Goal: Task Accomplishment & Management: Manage account settings

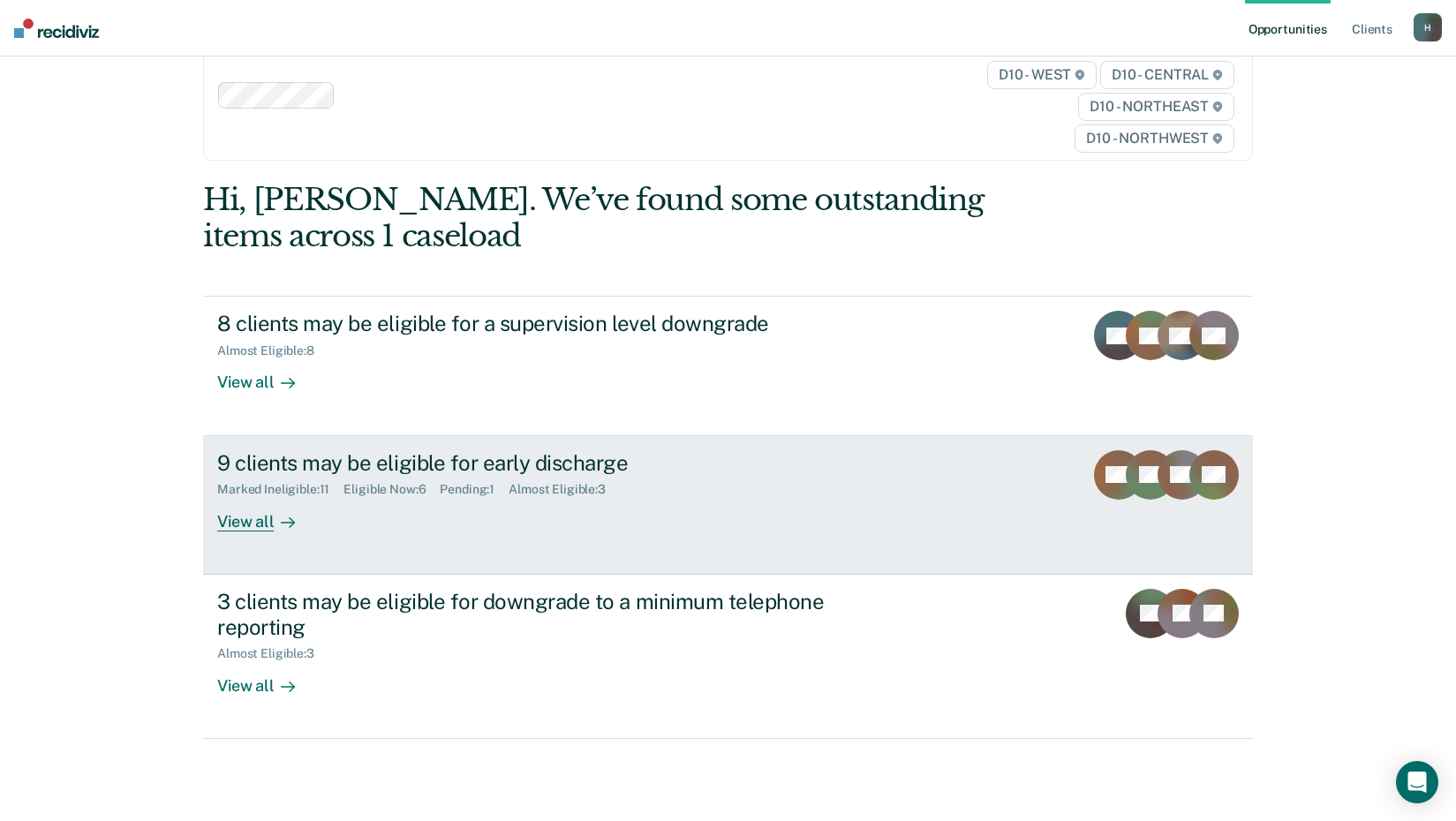
scroll to position [80, 0]
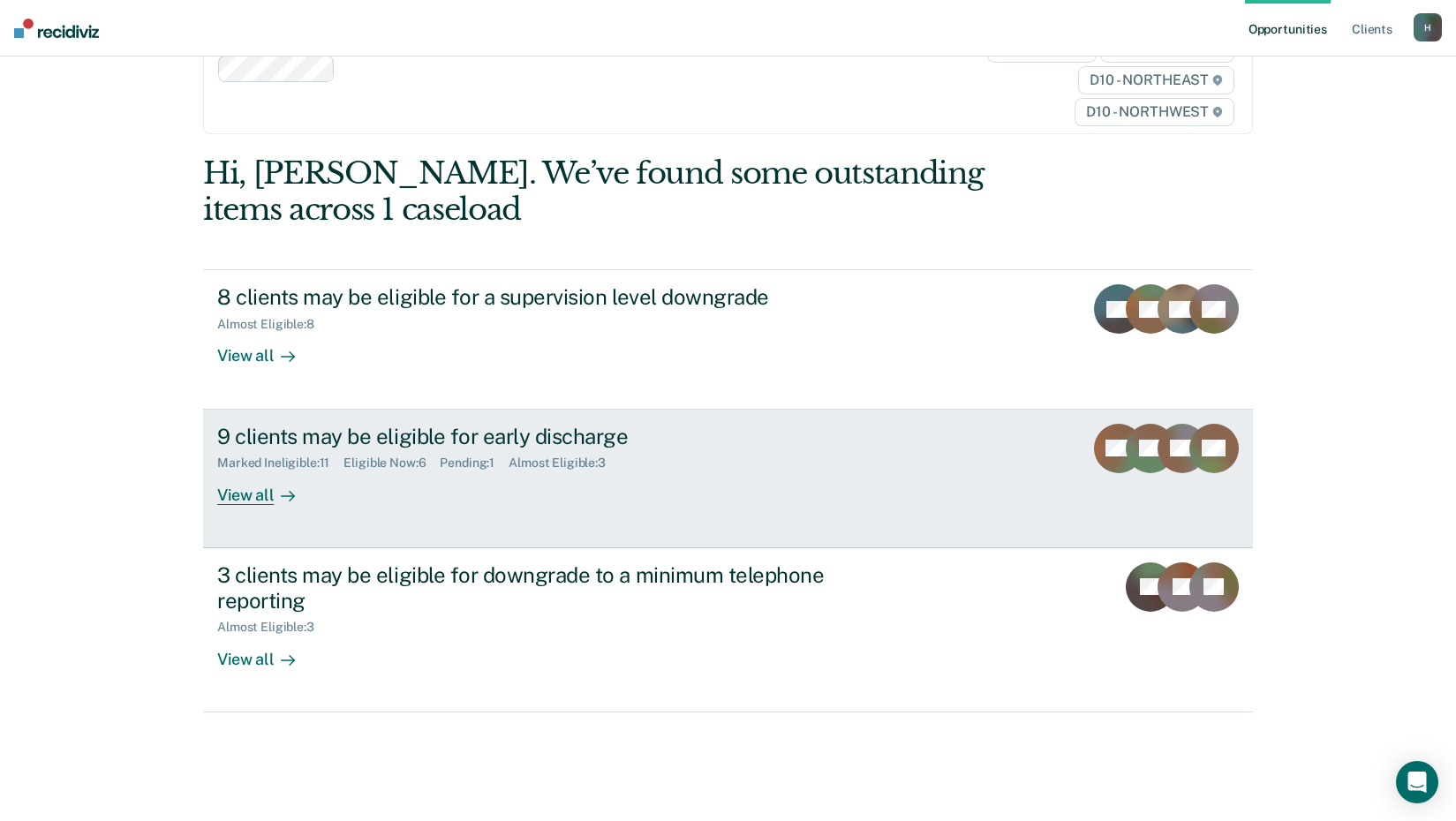
click at [248, 496] on div "View all" at bounding box center [267, 487] width 99 height 34
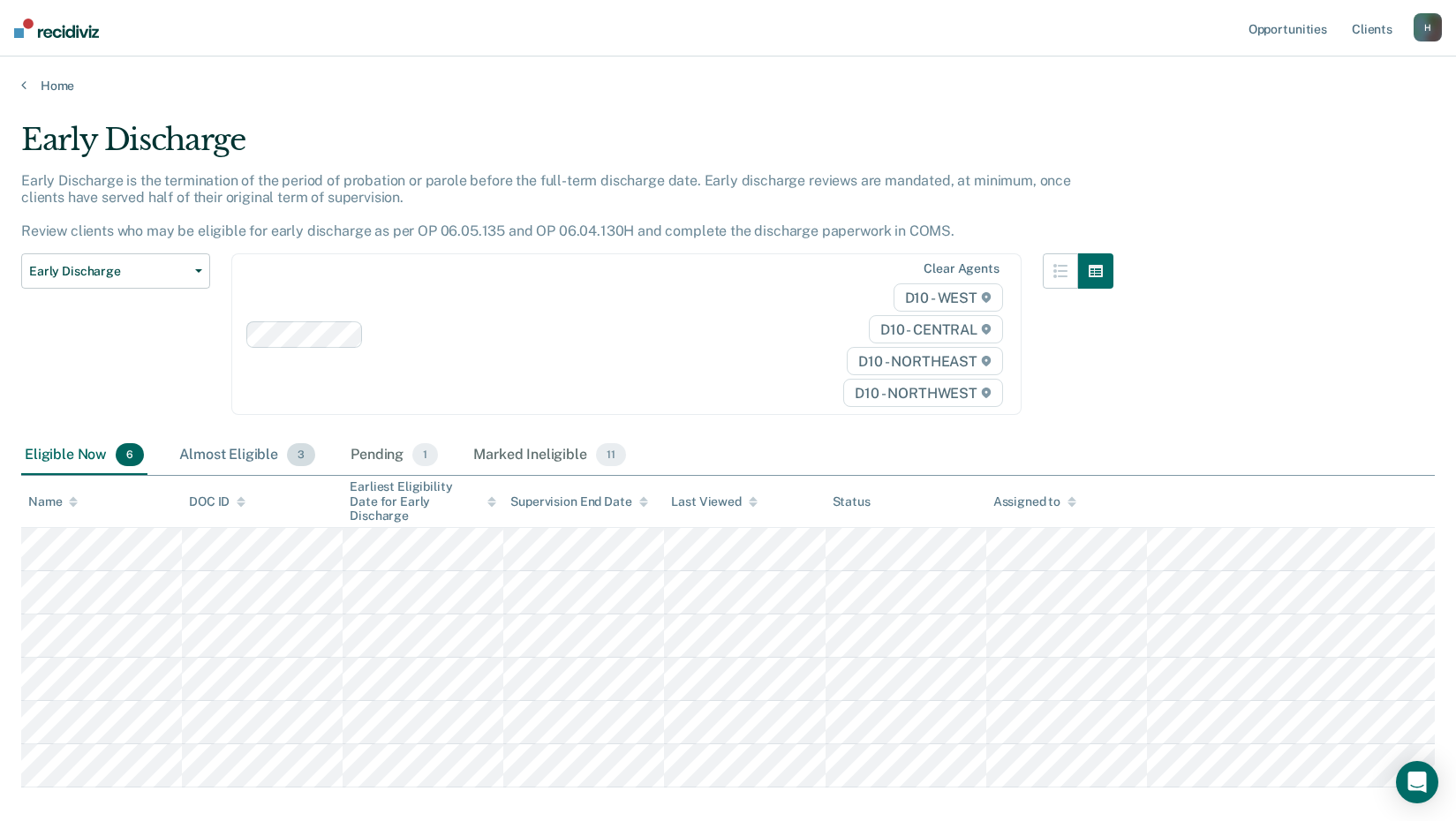
click at [265, 457] on div "Almost Eligible 3" at bounding box center [248, 455] width 143 height 39
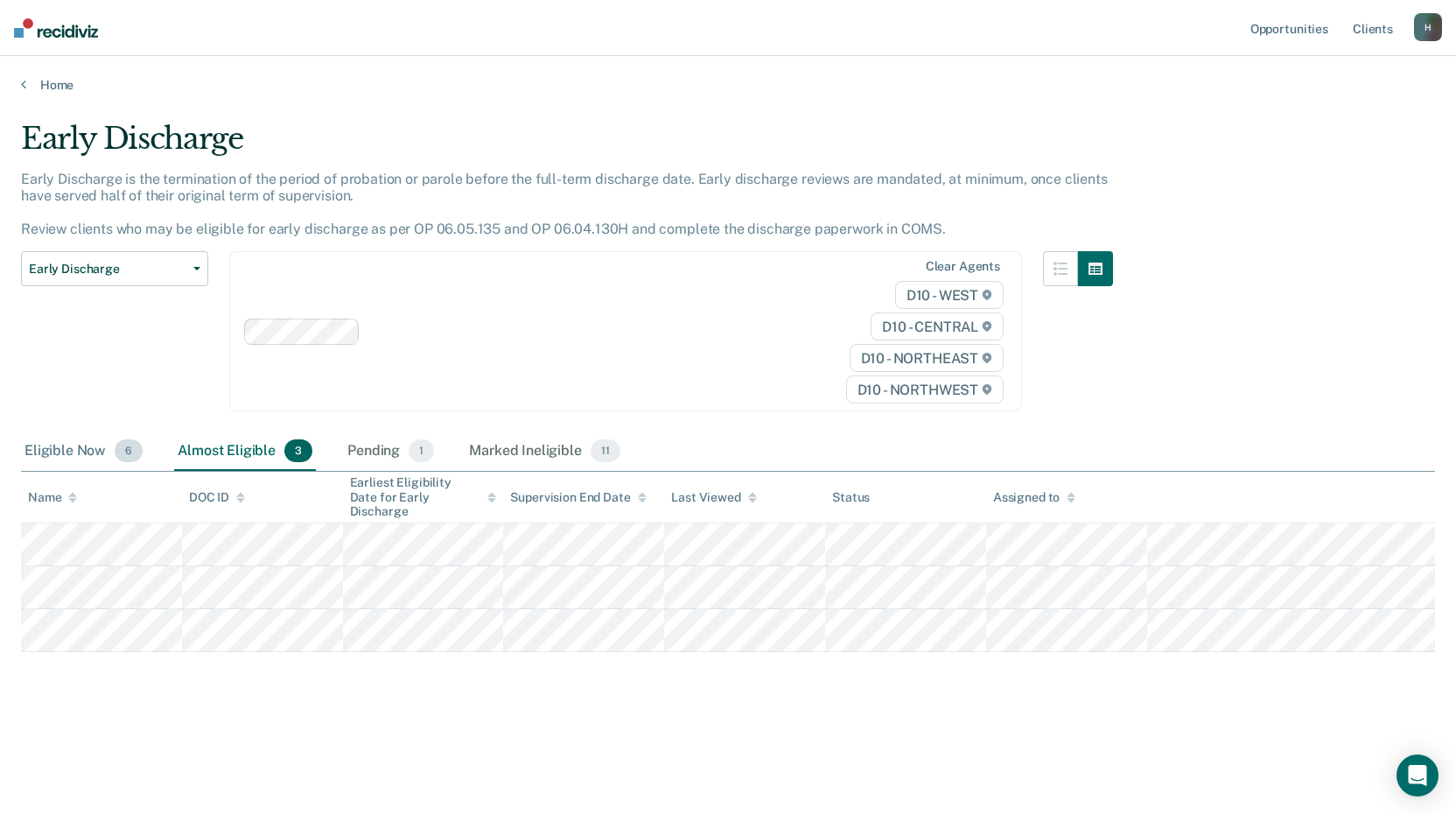
click at [128, 454] on span "6" at bounding box center [129, 450] width 28 height 23
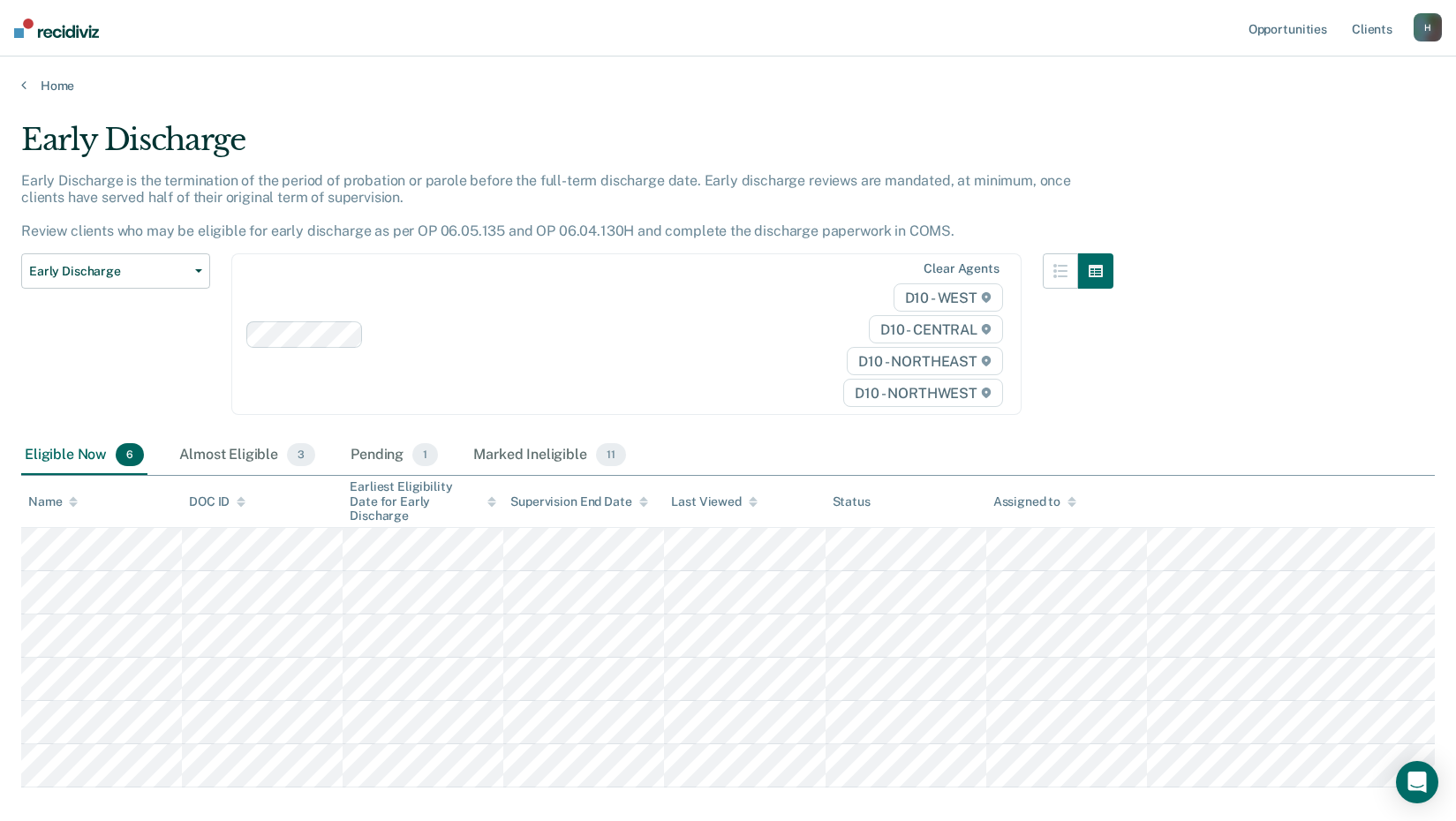
scroll to position [85, 0]
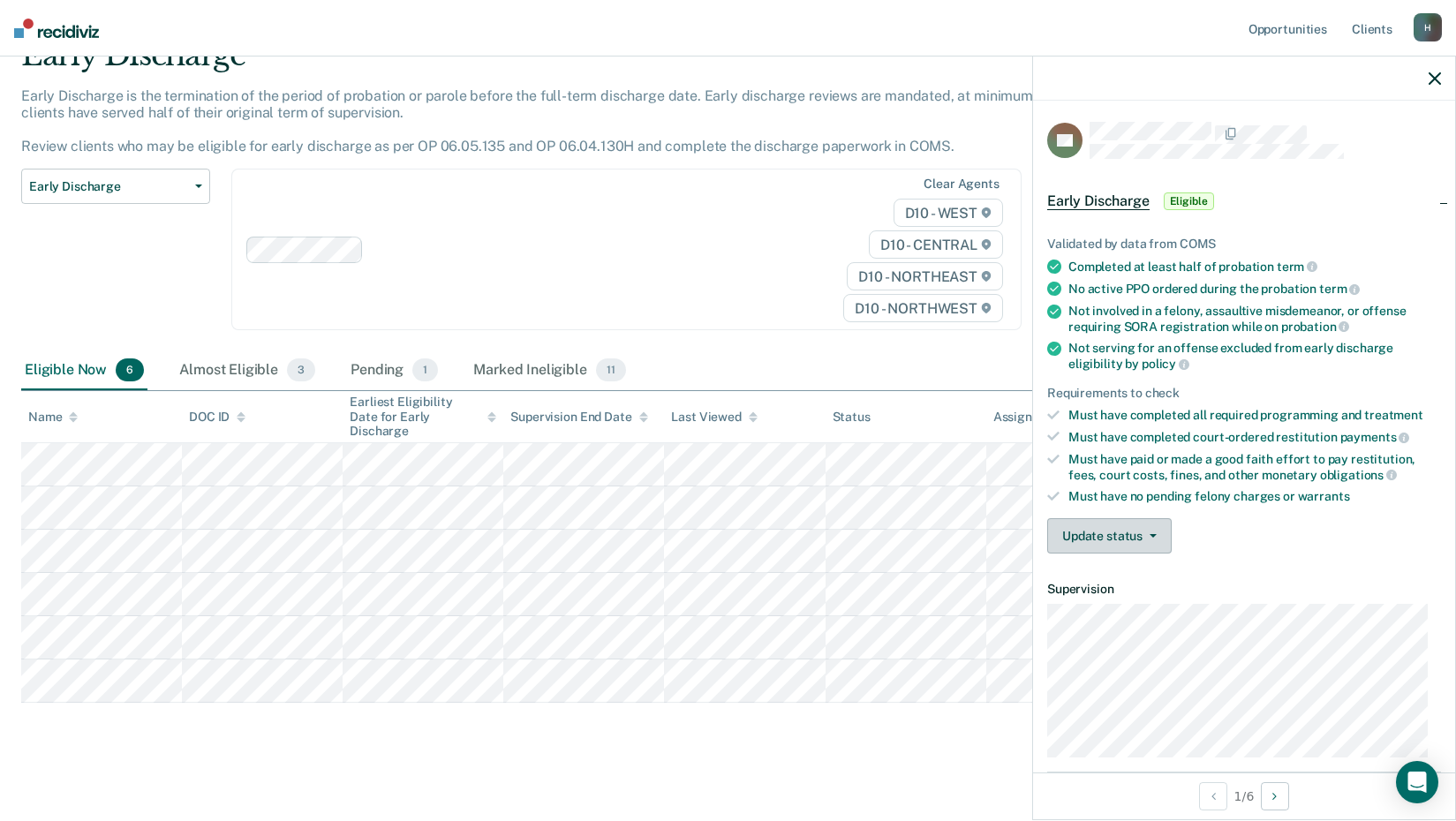
click at [1127, 538] on button "Update status" at bounding box center [1109, 536] width 125 height 35
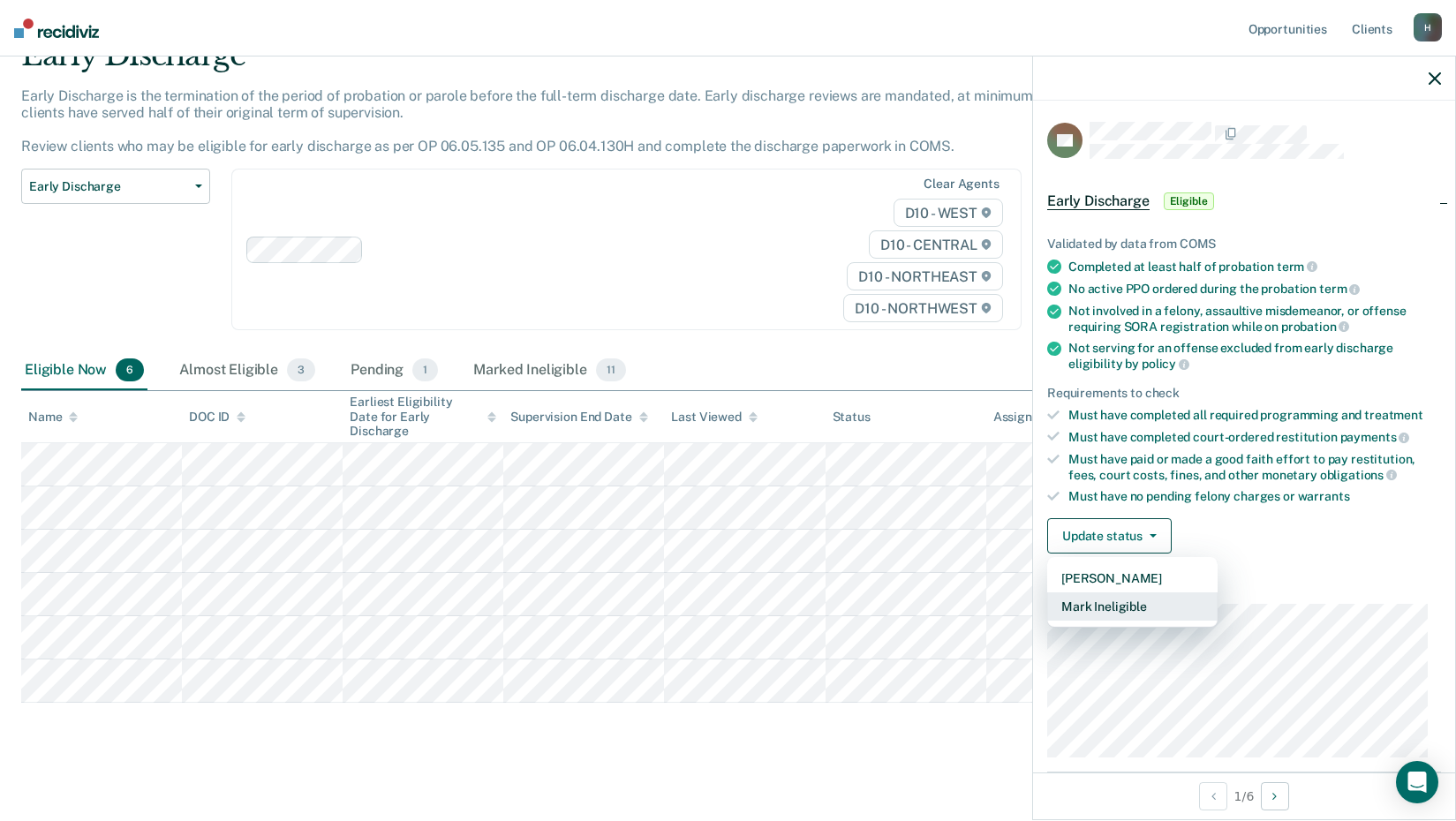
click at [1105, 602] on button "Mark Ineligible" at bounding box center [1132, 606] width 171 height 28
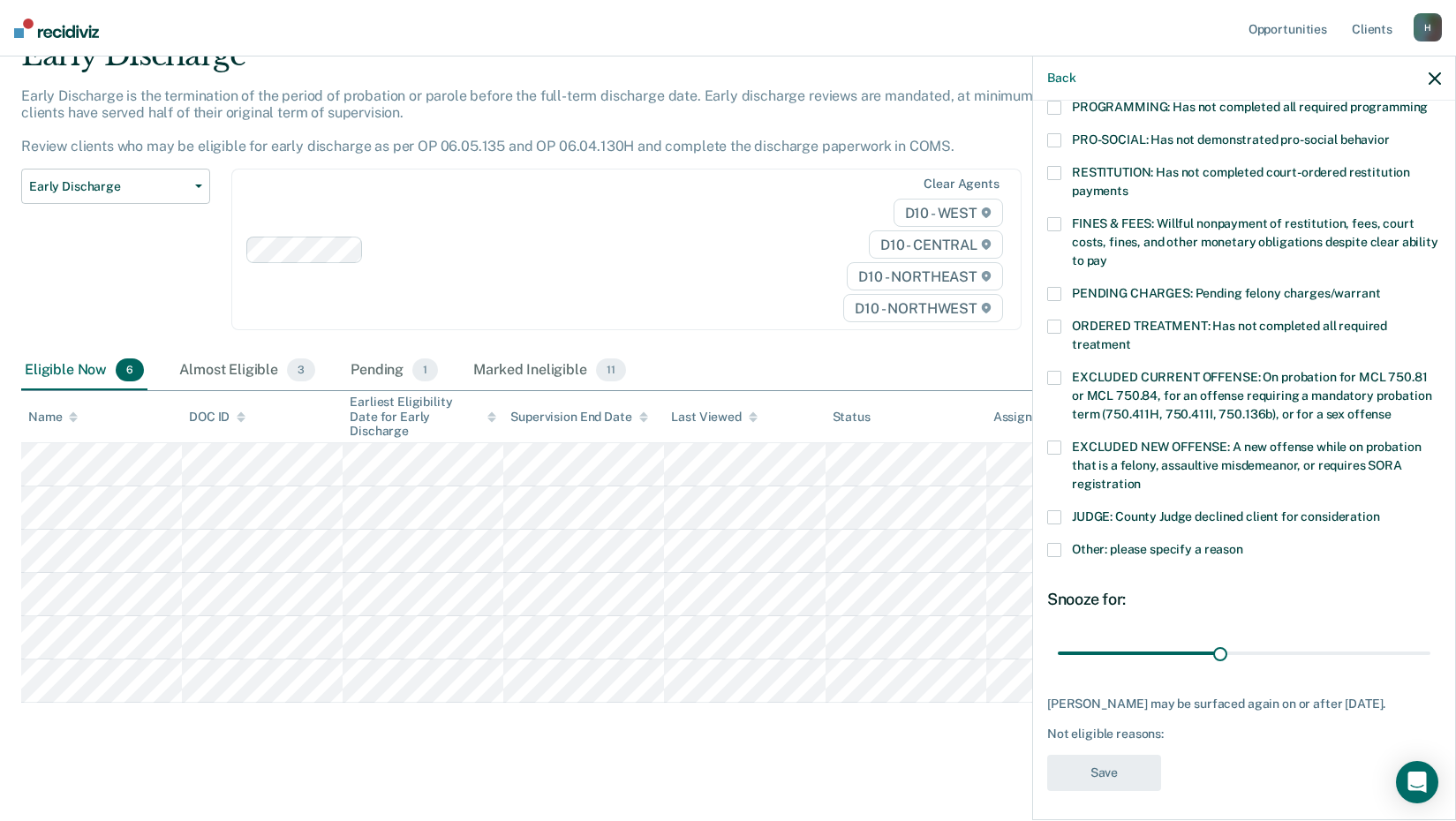
scroll to position [409, 0]
click at [1060, 488] on div "EXCLUDED NEW OFFENSE: A new offense while on probation that is a felony, assaul…" at bounding box center [1243, 474] width 393 height 70
click at [1048, 509] on span at bounding box center [1054, 516] width 14 height 14
click at [1380, 509] on input "JUDGE: County Judge declined client for consideration" at bounding box center [1380, 509] width 0 height 0
click at [1094, 763] on button "Save" at bounding box center [1103, 772] width 114 height 36
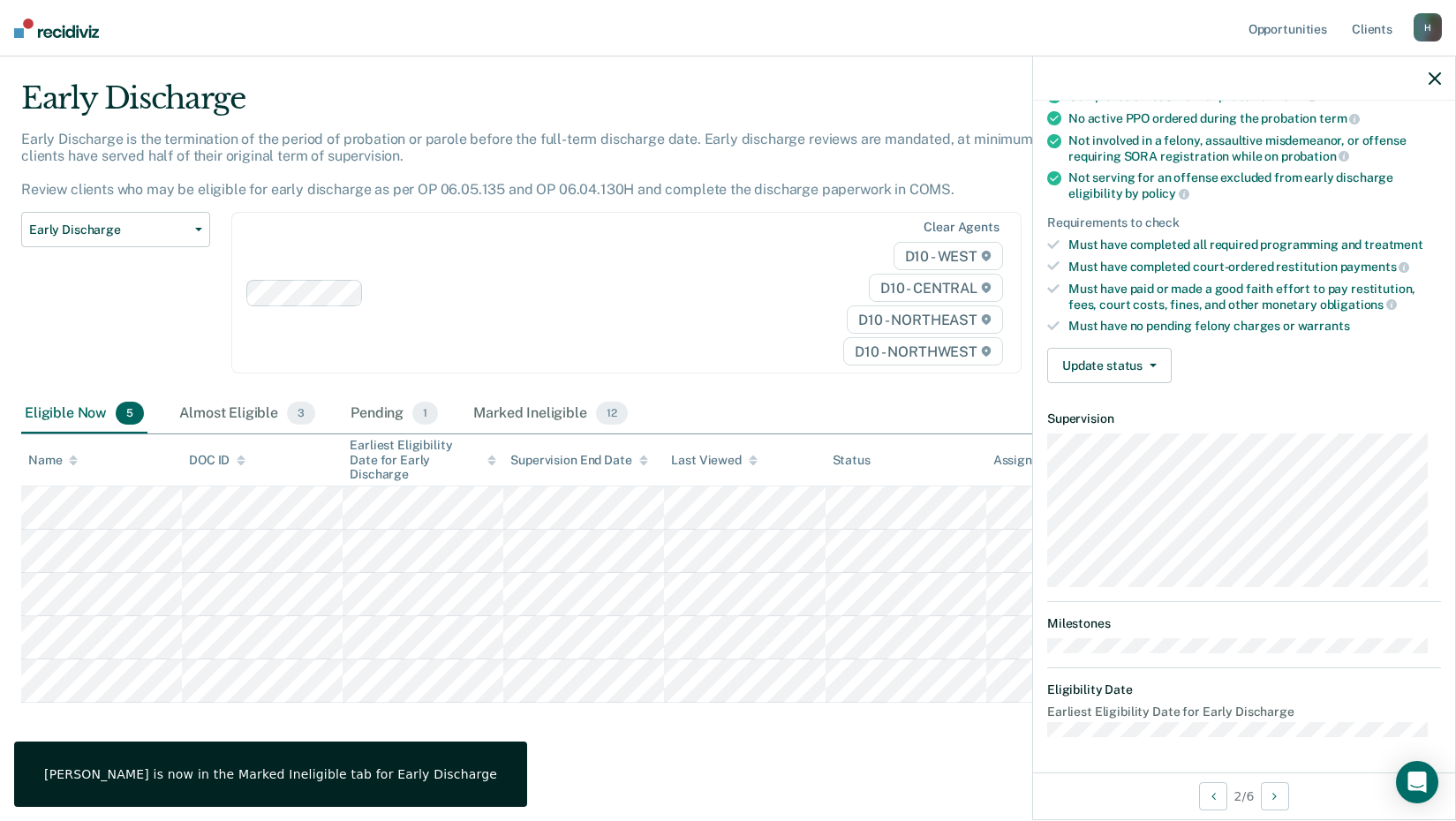
scroll to position [169, 0]
click at [1137, 374] on button "Update status" at bounding box center [1109, 367] width 125 height 35
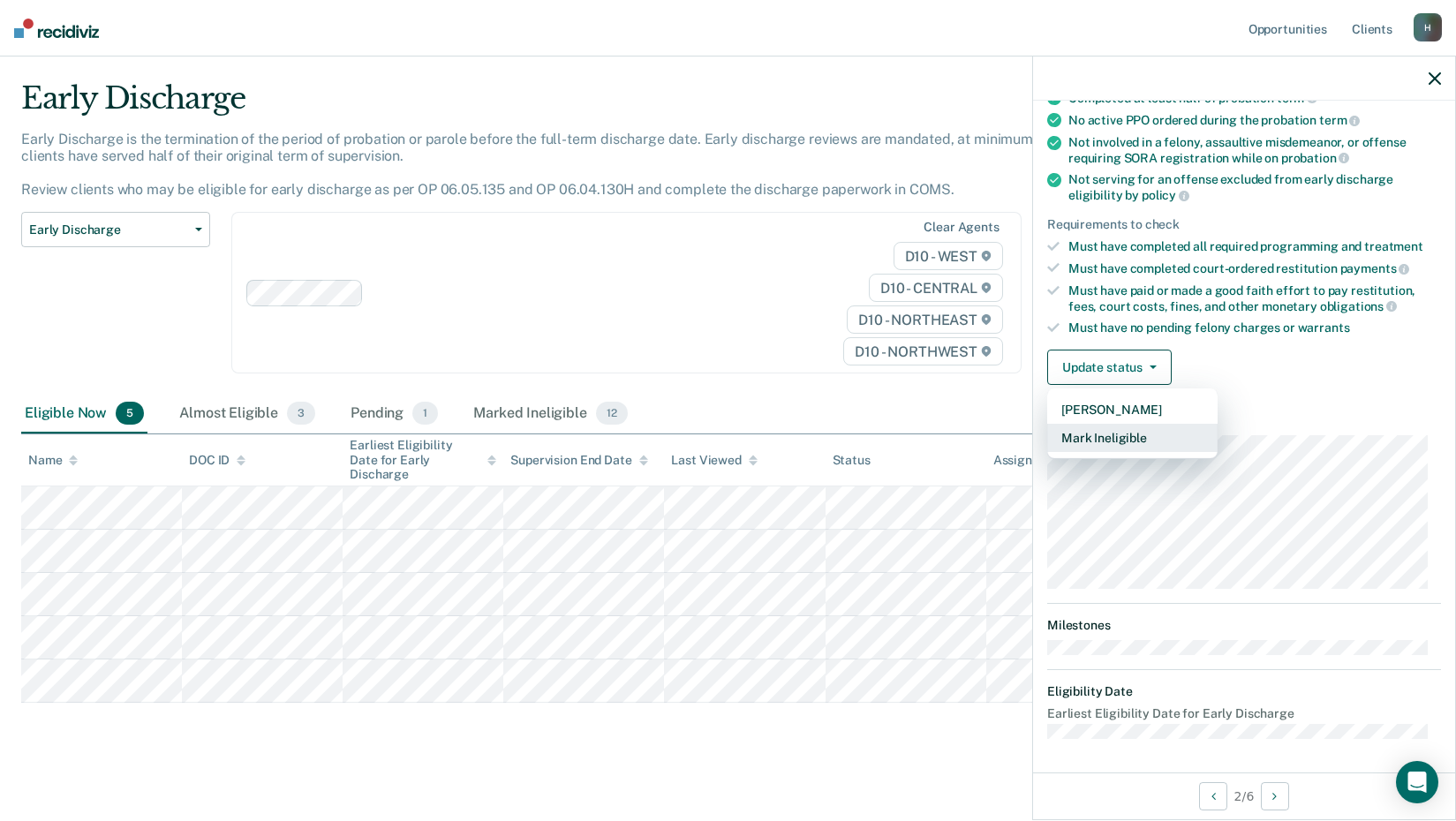
click at [1088, 443] on button "Mark Ineligible" at bounding box center [1132, 437] width 171 height 28
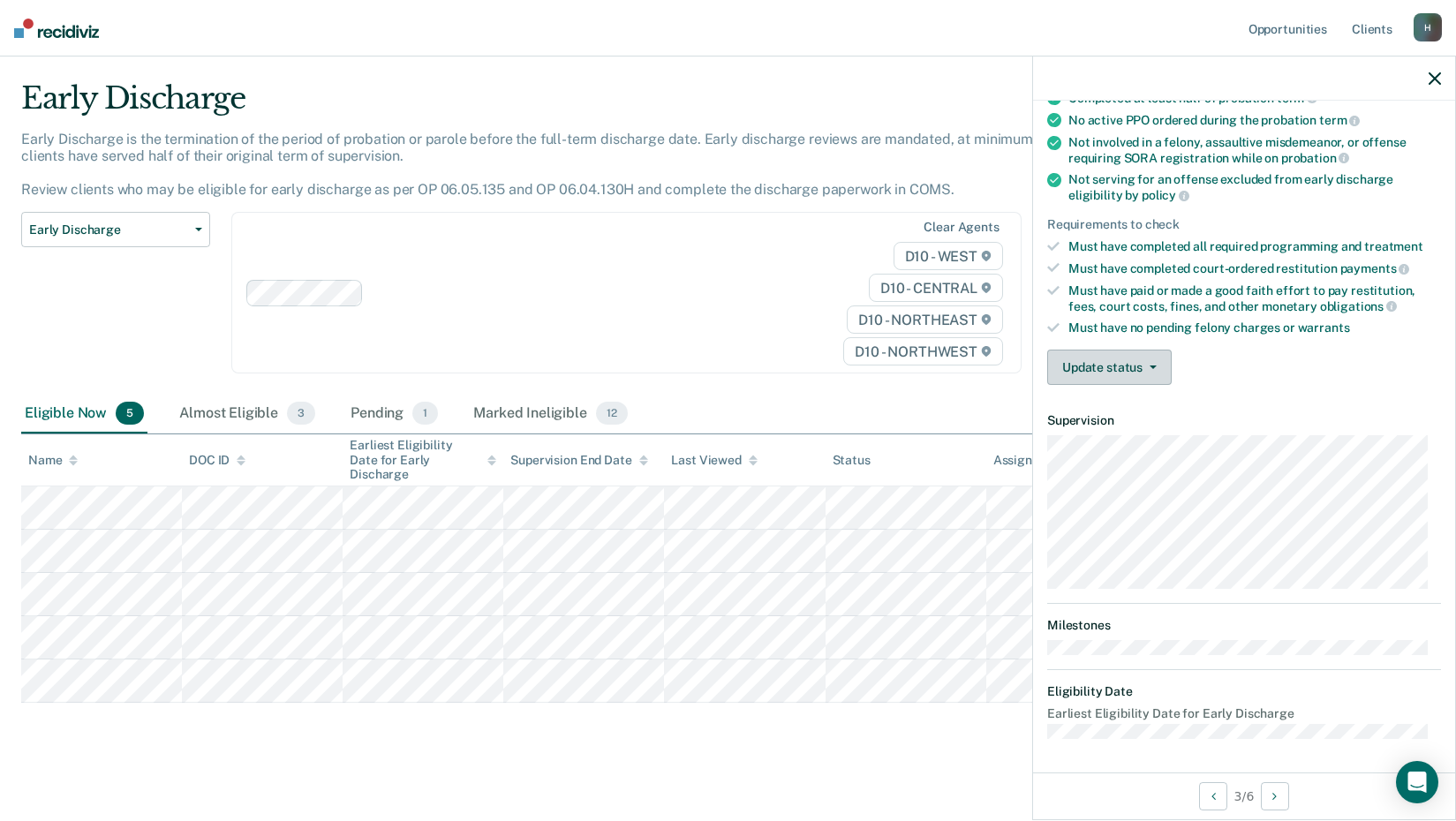
click at [1110, 364] on button "Update status" at bounding box center [1109, 367] width 125 height 35
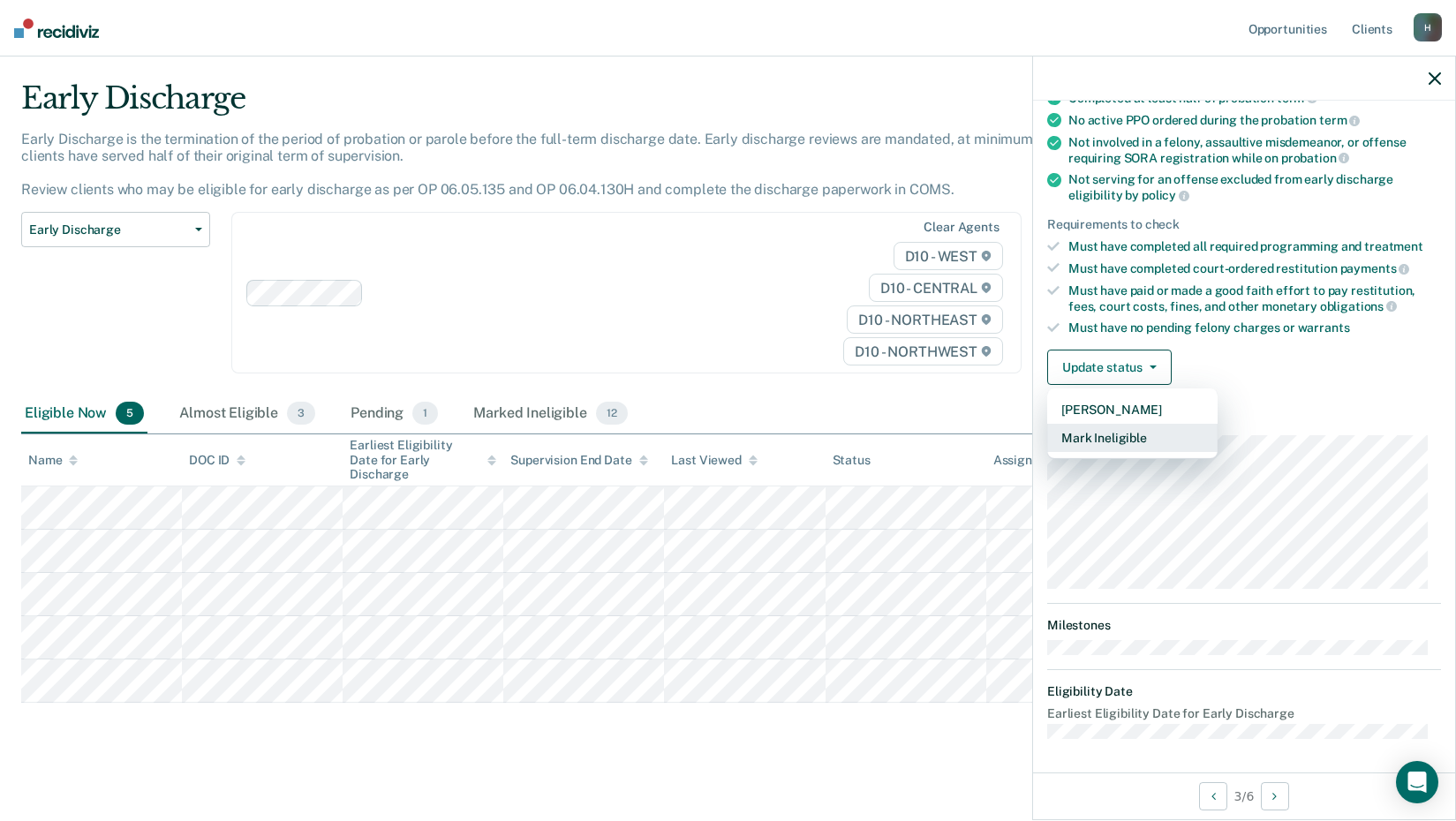
click at [1084, 444] on button "Mark Ineligible" at bounding box center [1132, 437] width 171 height 28
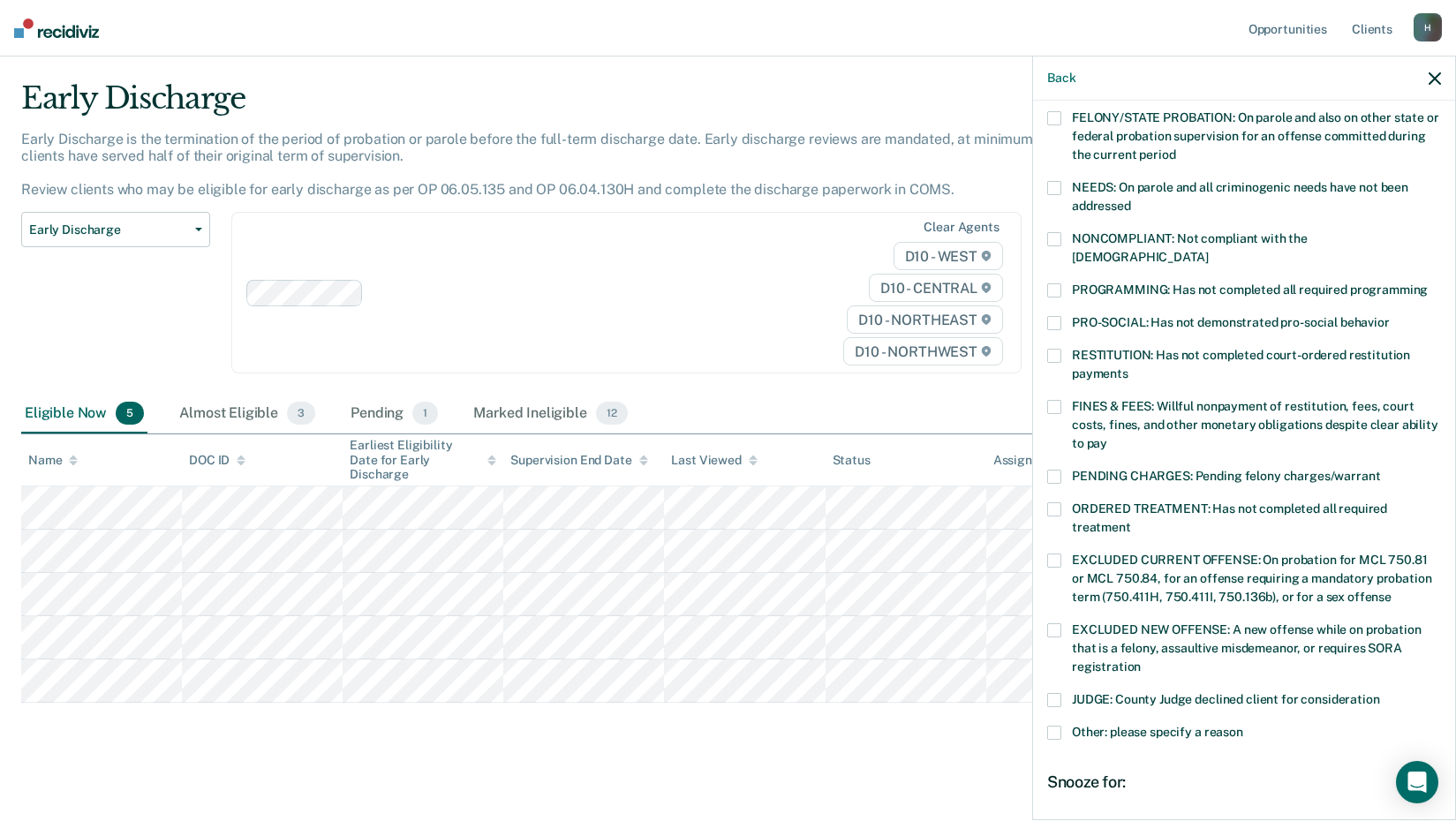
scroll to position [257, 0]
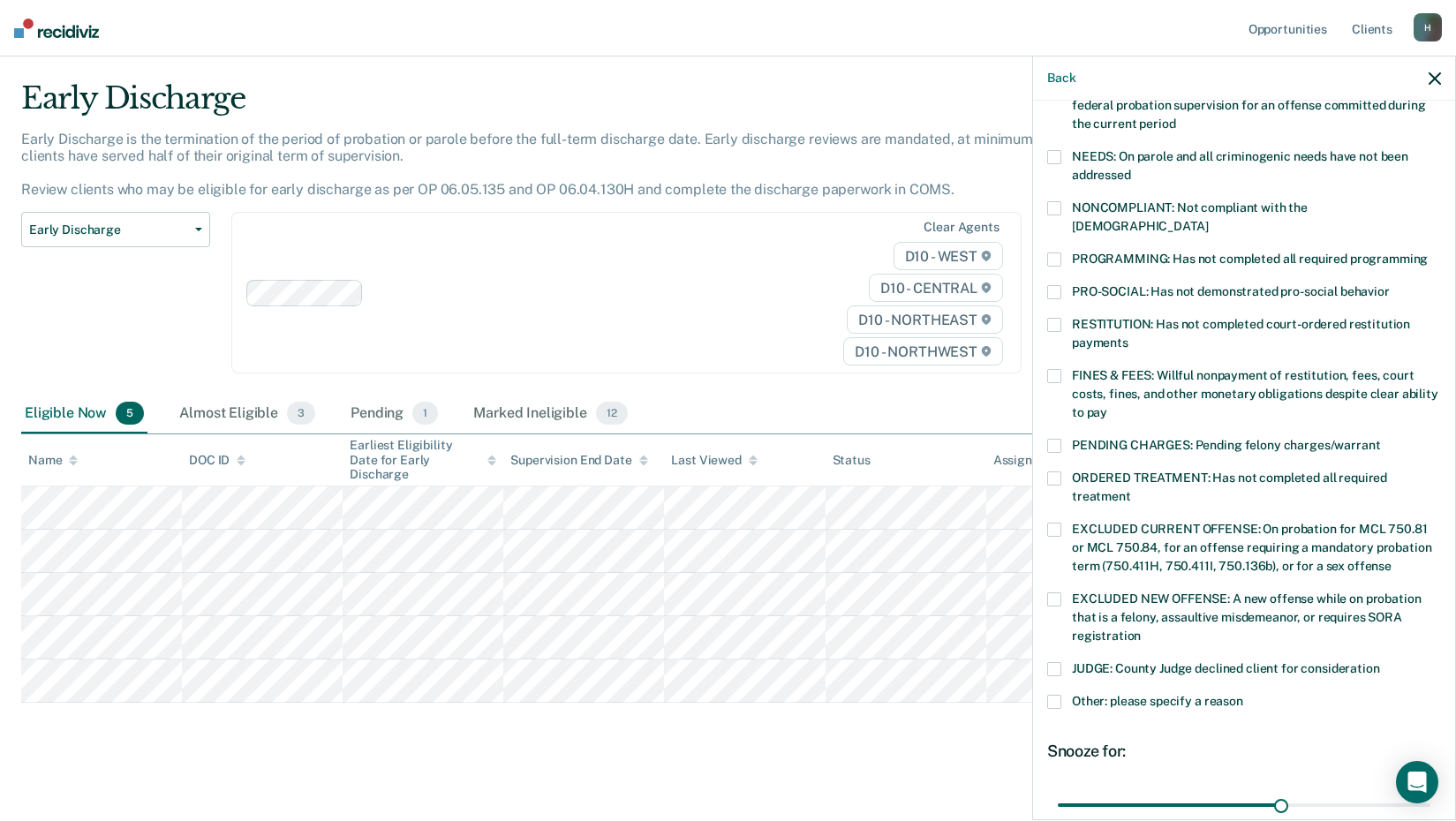
click at [1054, 662] on span at bounding box center [1054, 669] width 14 height 14
click at [1380, 662] on input "JUDGE: County Judge declined client for consideration" at bounding box center [1380, 662] width 0 height 0
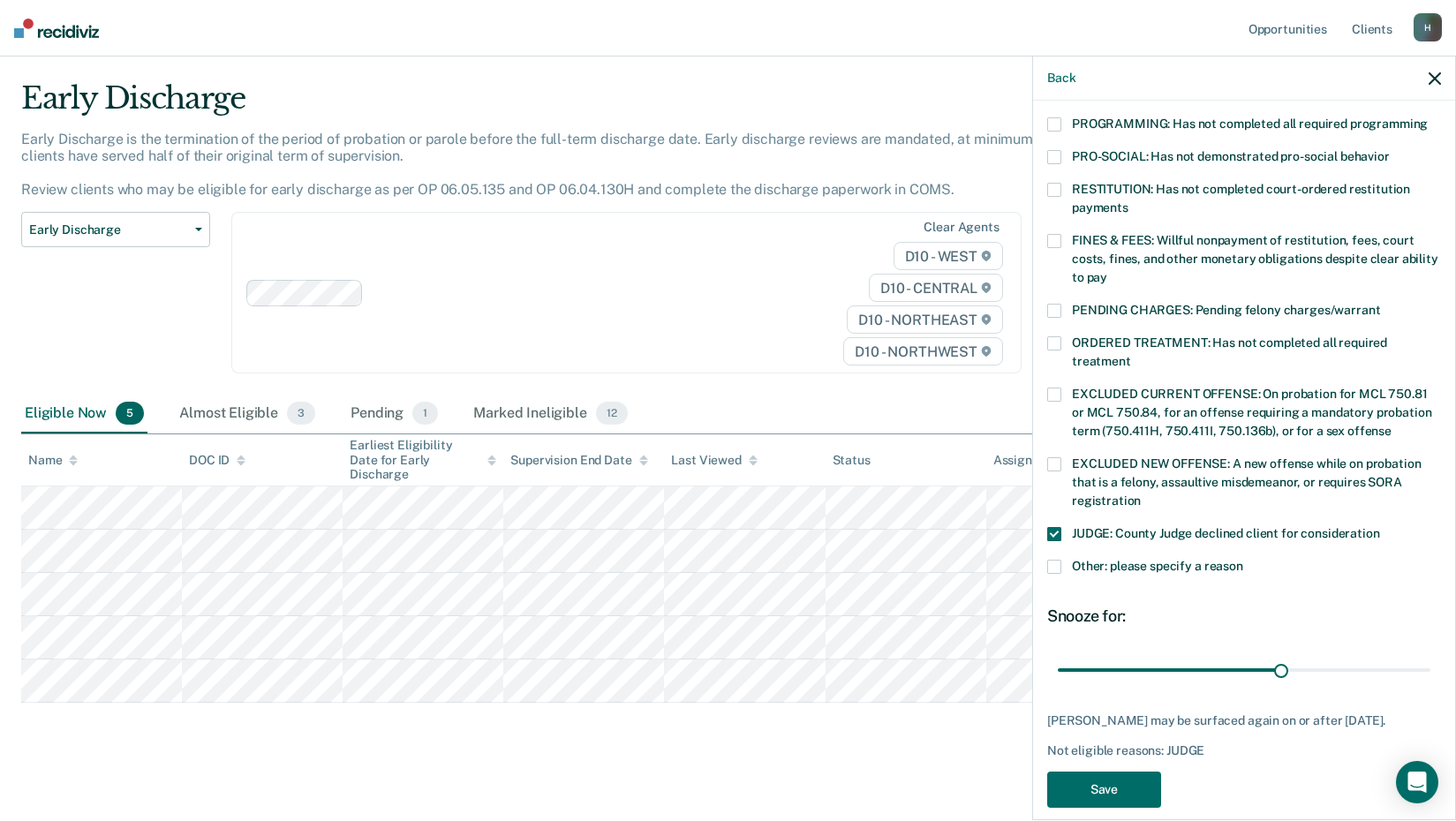
scroll to position [394, 0]
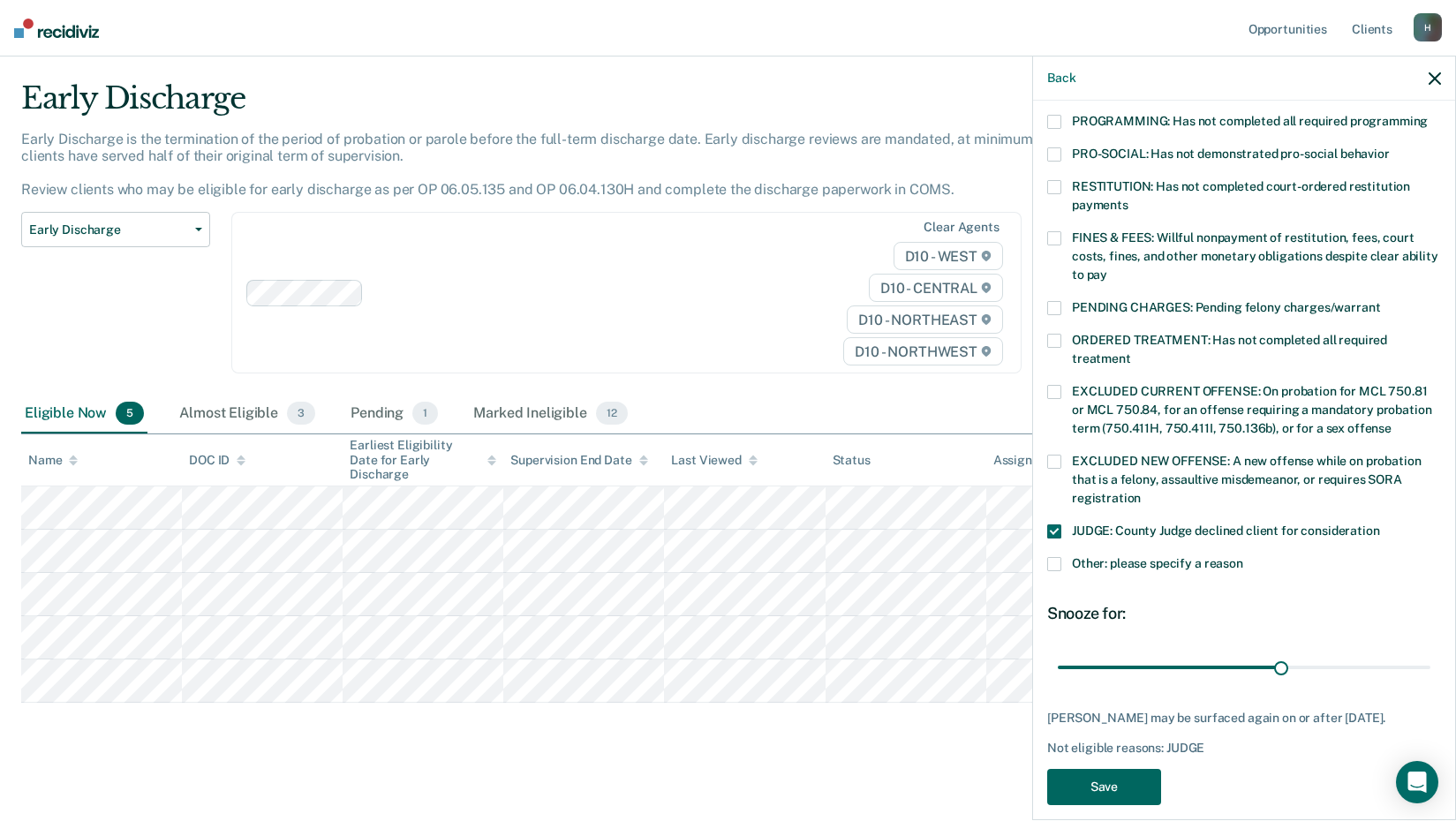
click at [1083, 769] on button "Save" at bounding box center [1103, 787] width 114 height 36
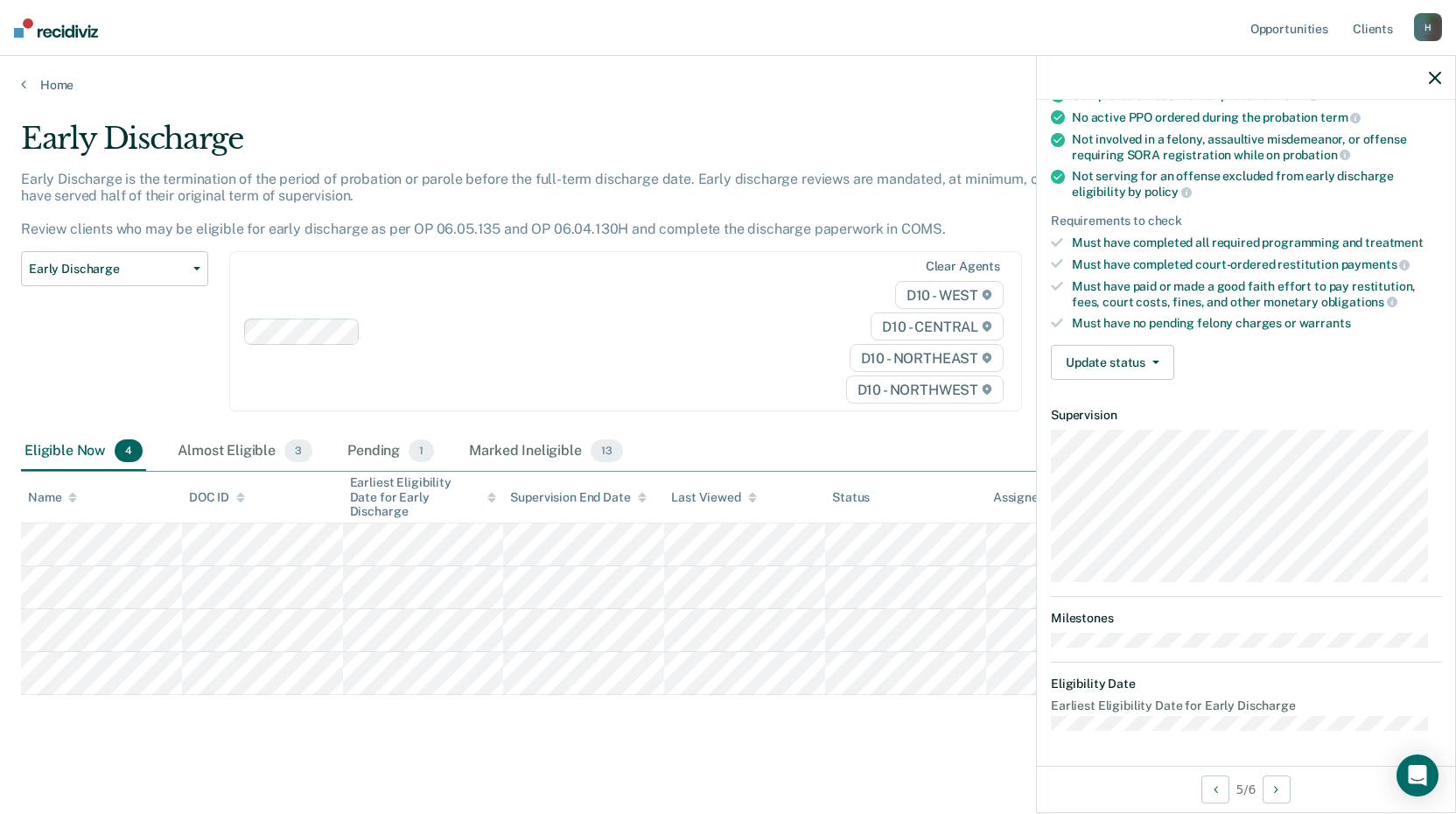
scroll to position [167, 0]
click at [1152, 357] on button "Update status" at bounding box center [1112, 364] width 124 height 35
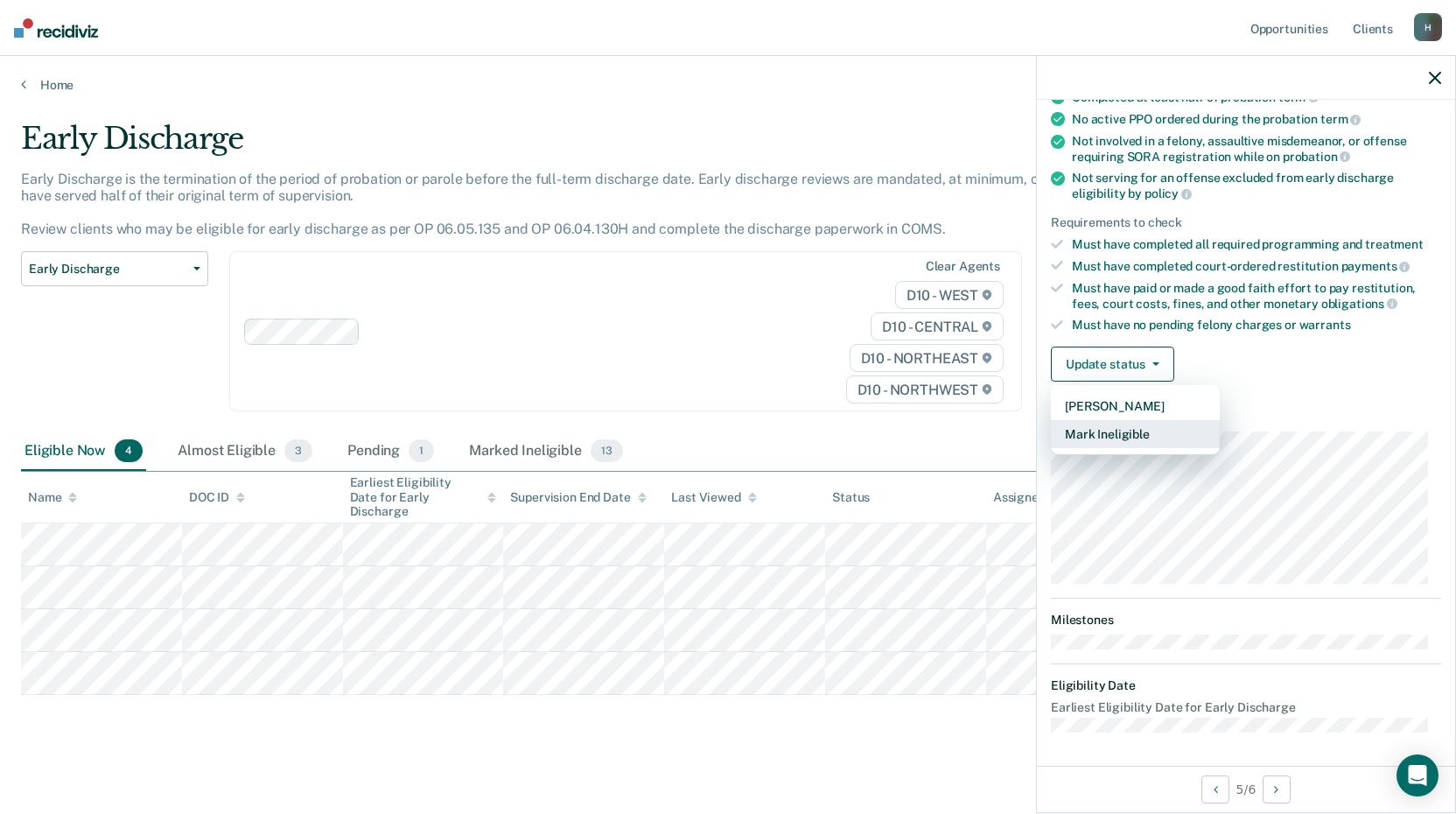
click at [1083, 439] on button "Mark Ineligible" at bounding box center [1134, 434] width 169 height 28
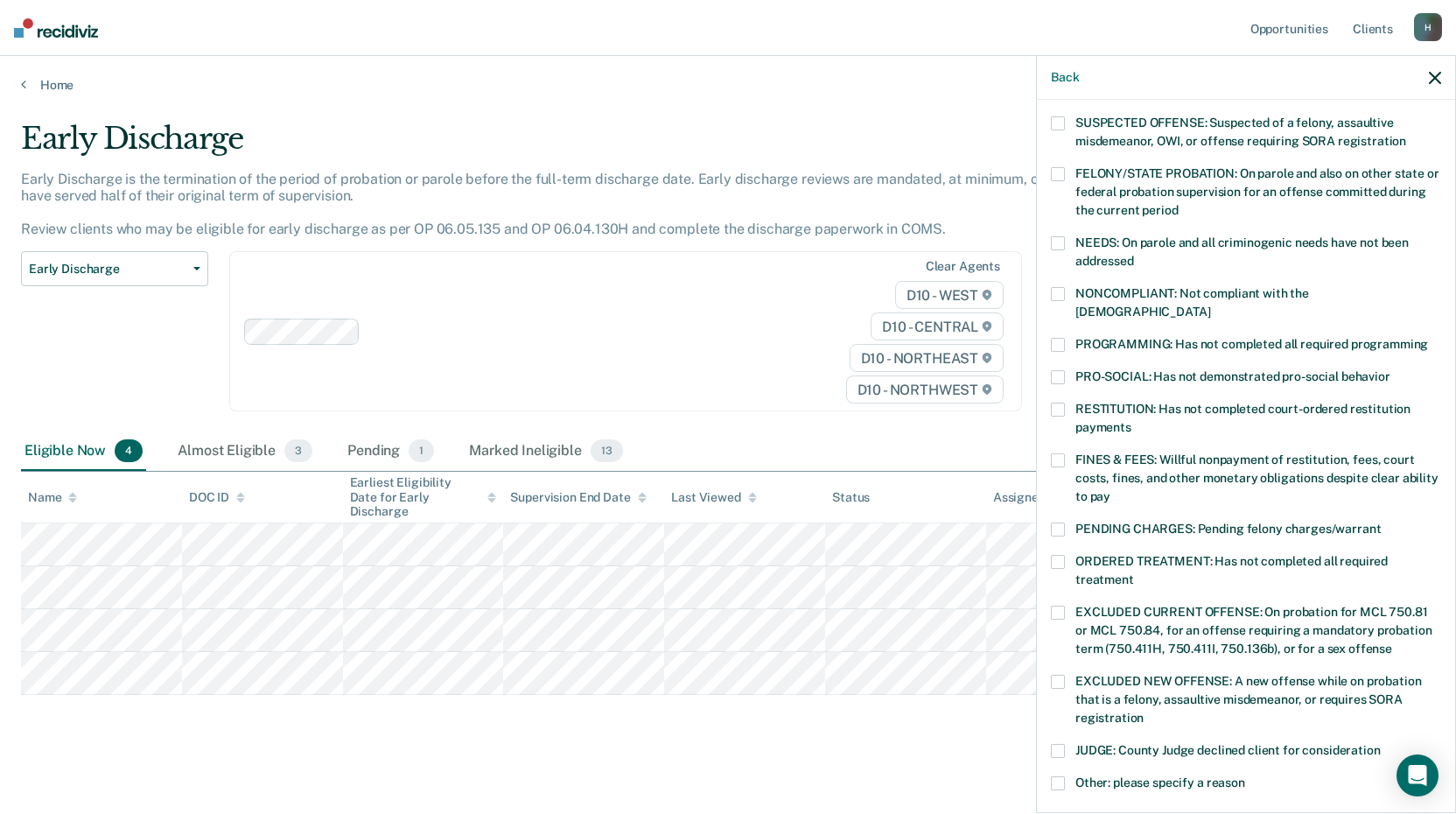
click at [1059, 290] on span at bounding box center [1057, 294] width 14 height 14
click at [1210, 306] on input "NONCOMPLIANT: Not compliant with the [DEMOGRAPHIC_DATA]" at bounding box center [1210, 306] width 0 height 0
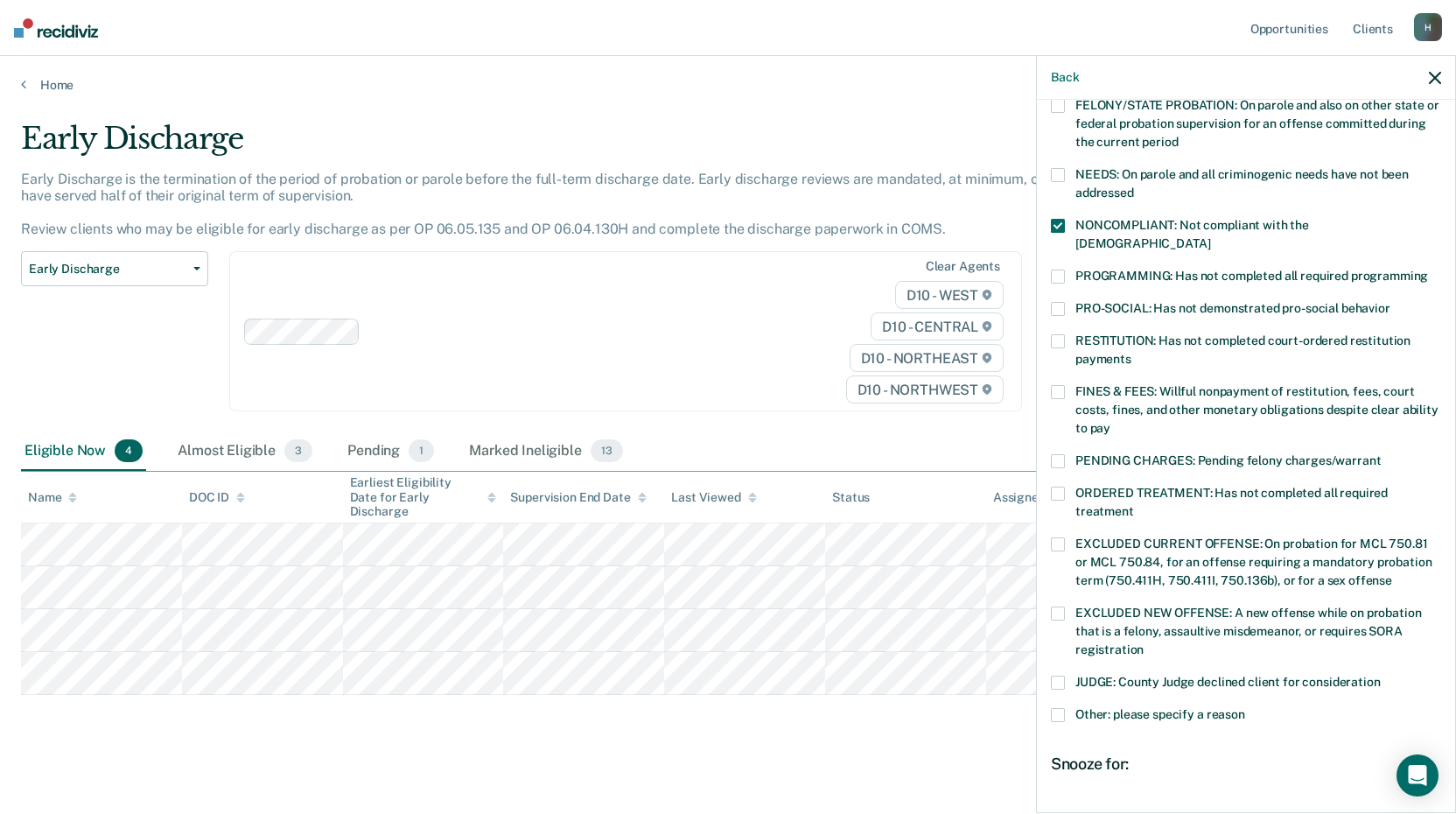
scroll to position [342, 0]
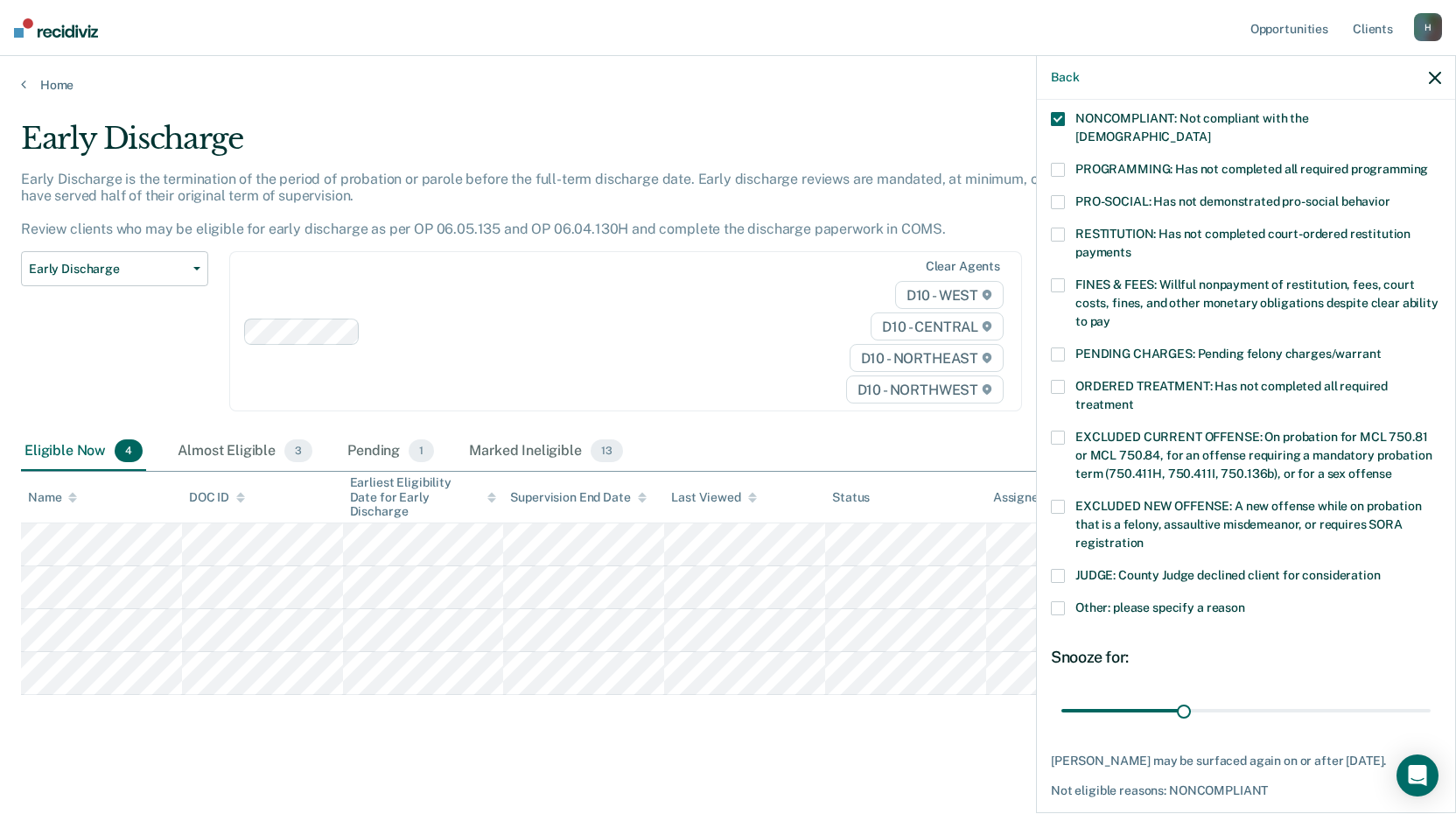
click at [1116, 811] on button "Save" at bounding box center [1106, 829] width 113 height 36
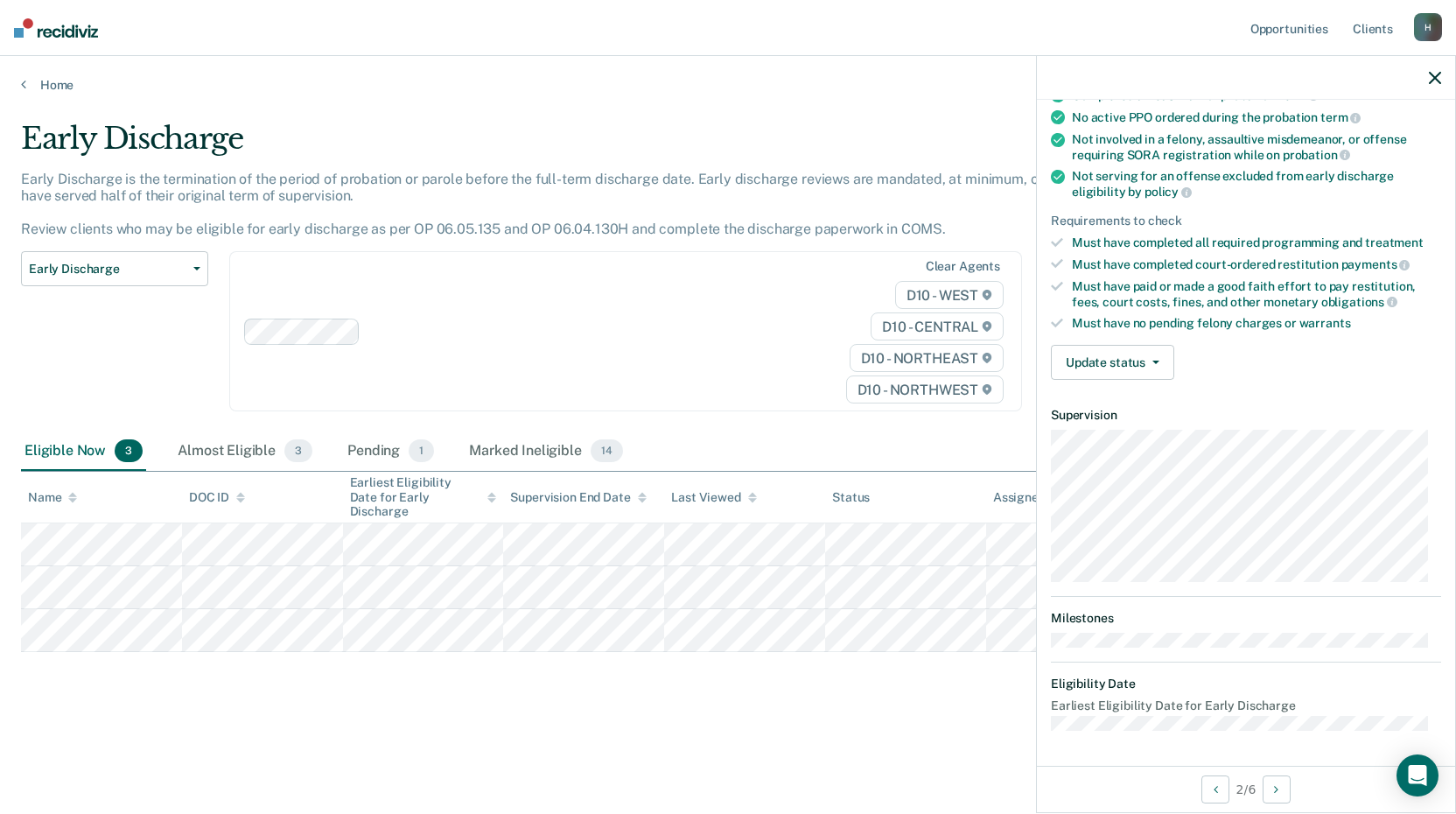
scroll to position [167, 0]
click at [1164, 363] on button "Update status" at bounding box center [1112, 364] width 124 height 35
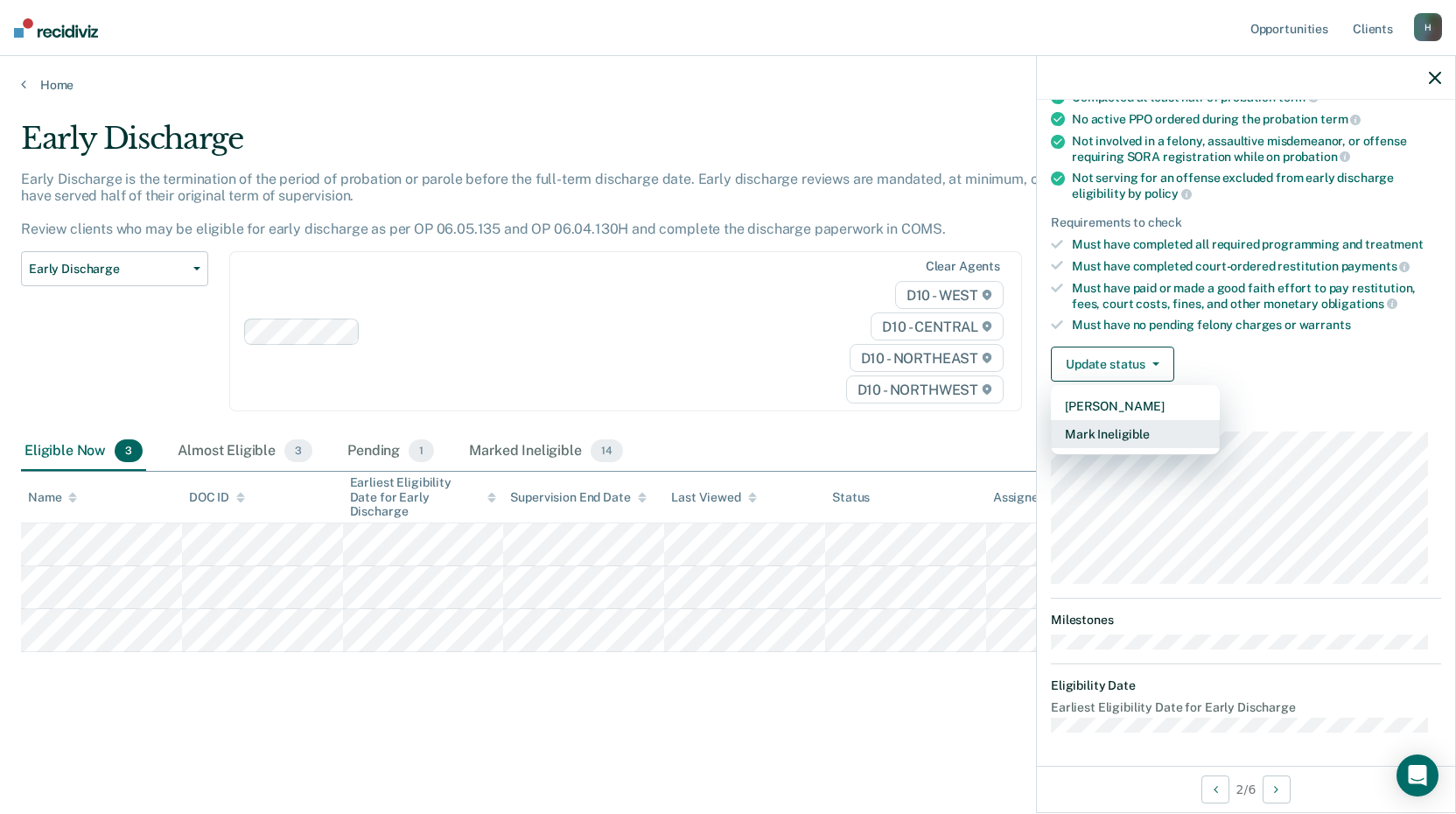
click at [1115, 435] on button "Mark Ineligible" at bounding box center [1134, 434] width 169 height 28
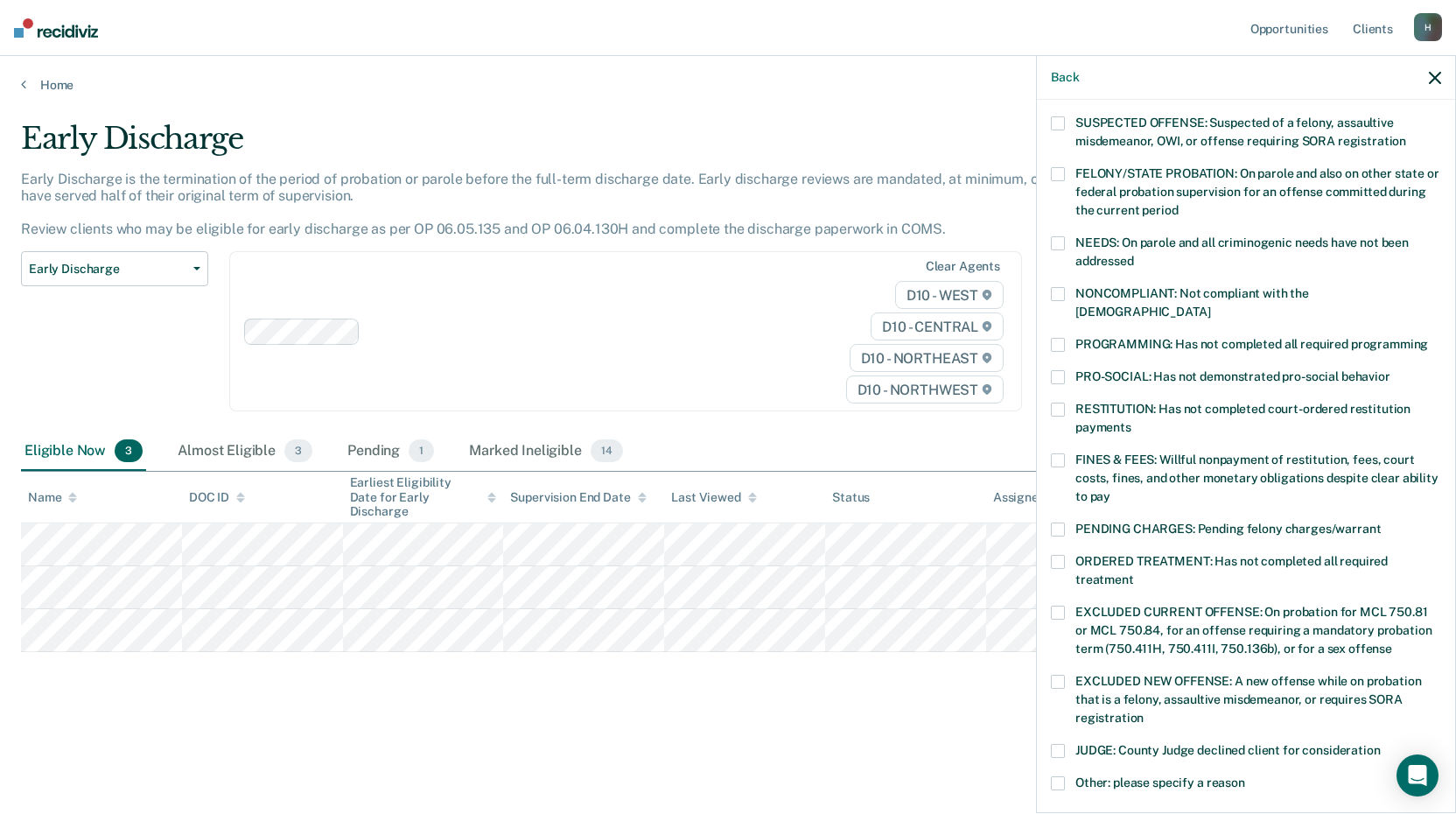
click at [1058, 337] on span at bounding box center [1057, 344] width 14 height 14
click at [1428, 337] on input "PROGRAMMING: Has not completed all required programming" at bounding box center [1428, 337] width 0 height 0
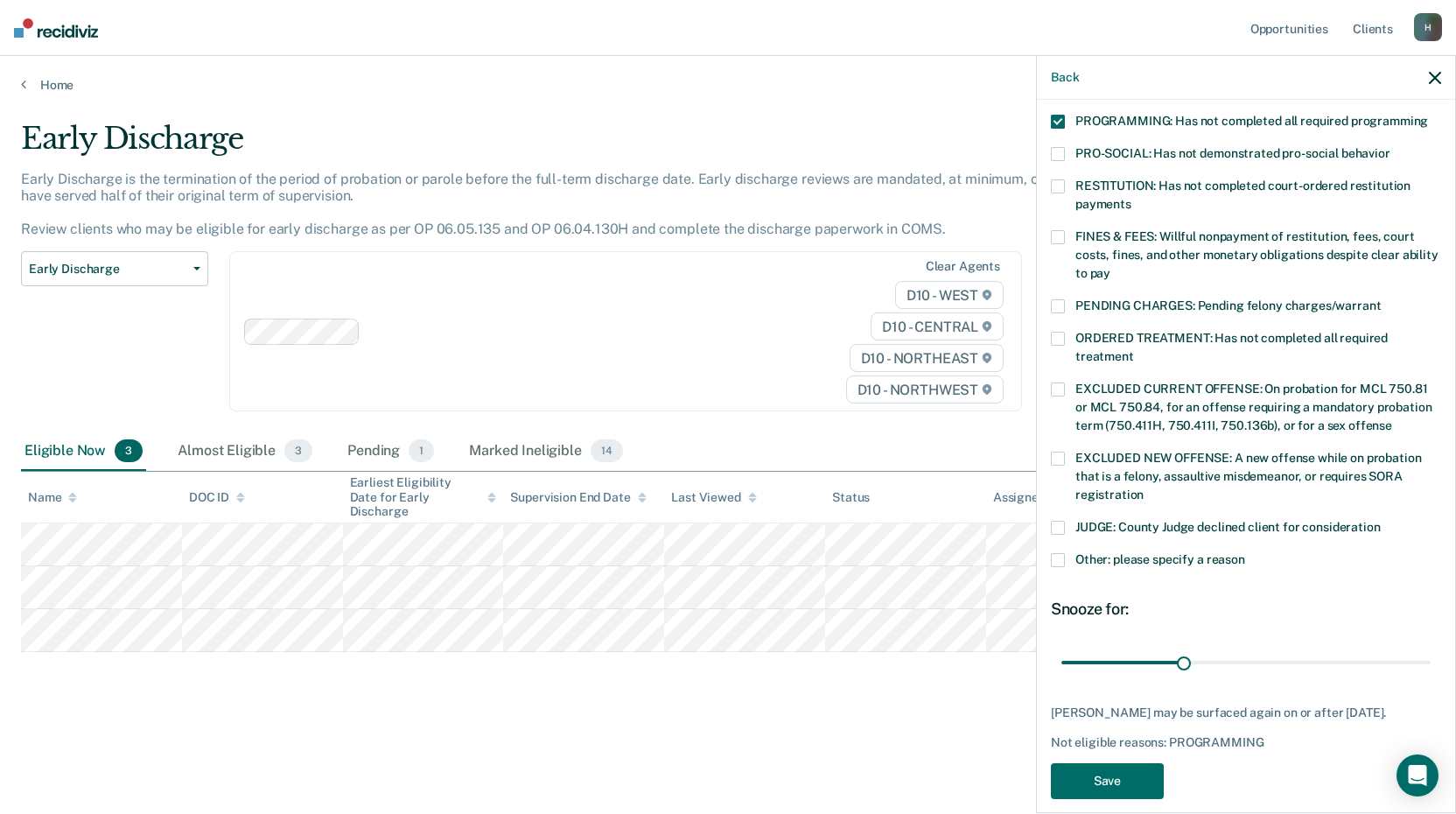
scroll to position [391, 0]
click at [1099, 762] on button "Save" at bounding box center [1106, 780] width 113 height 36
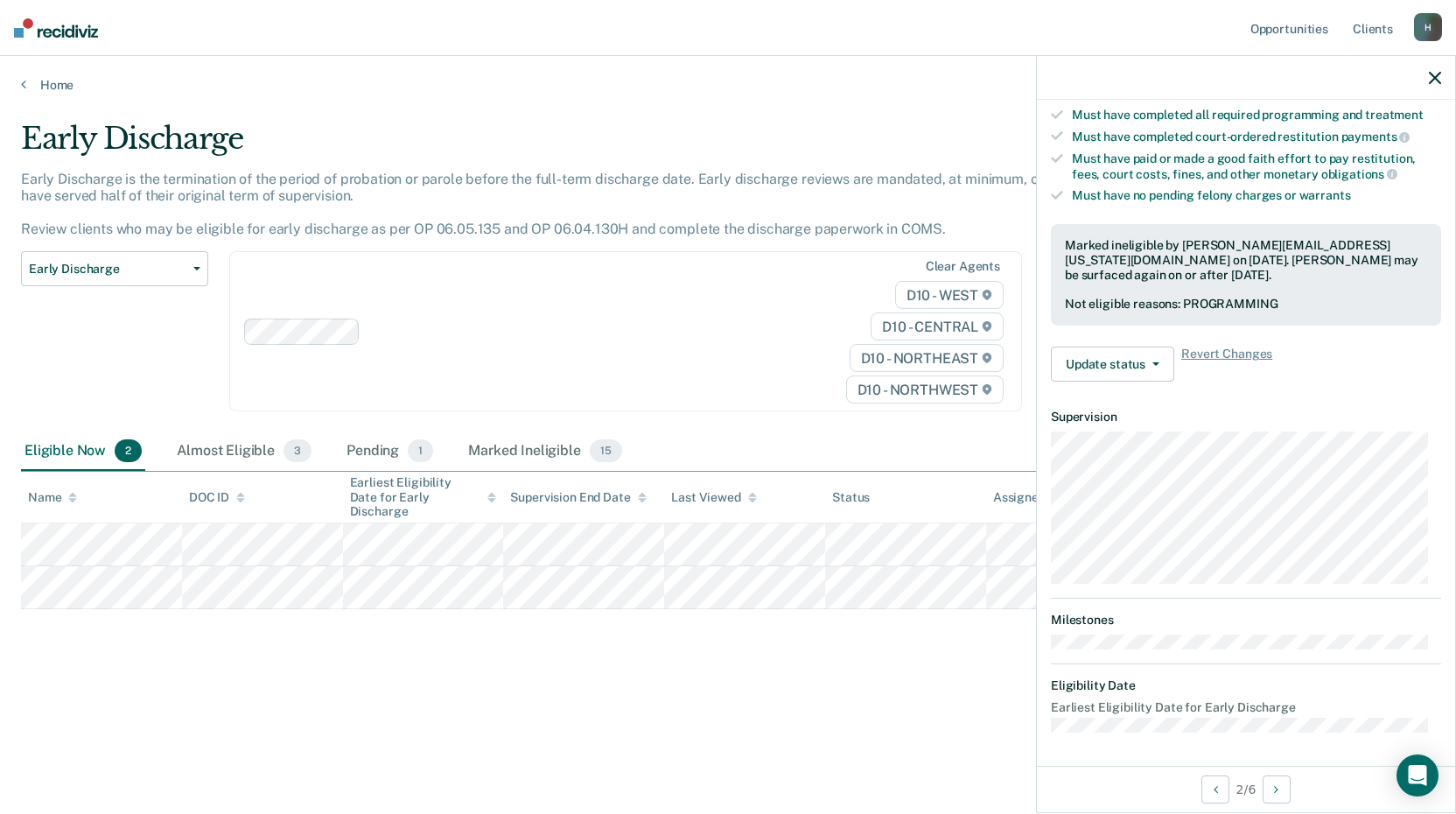
scroll to position [186, 0]
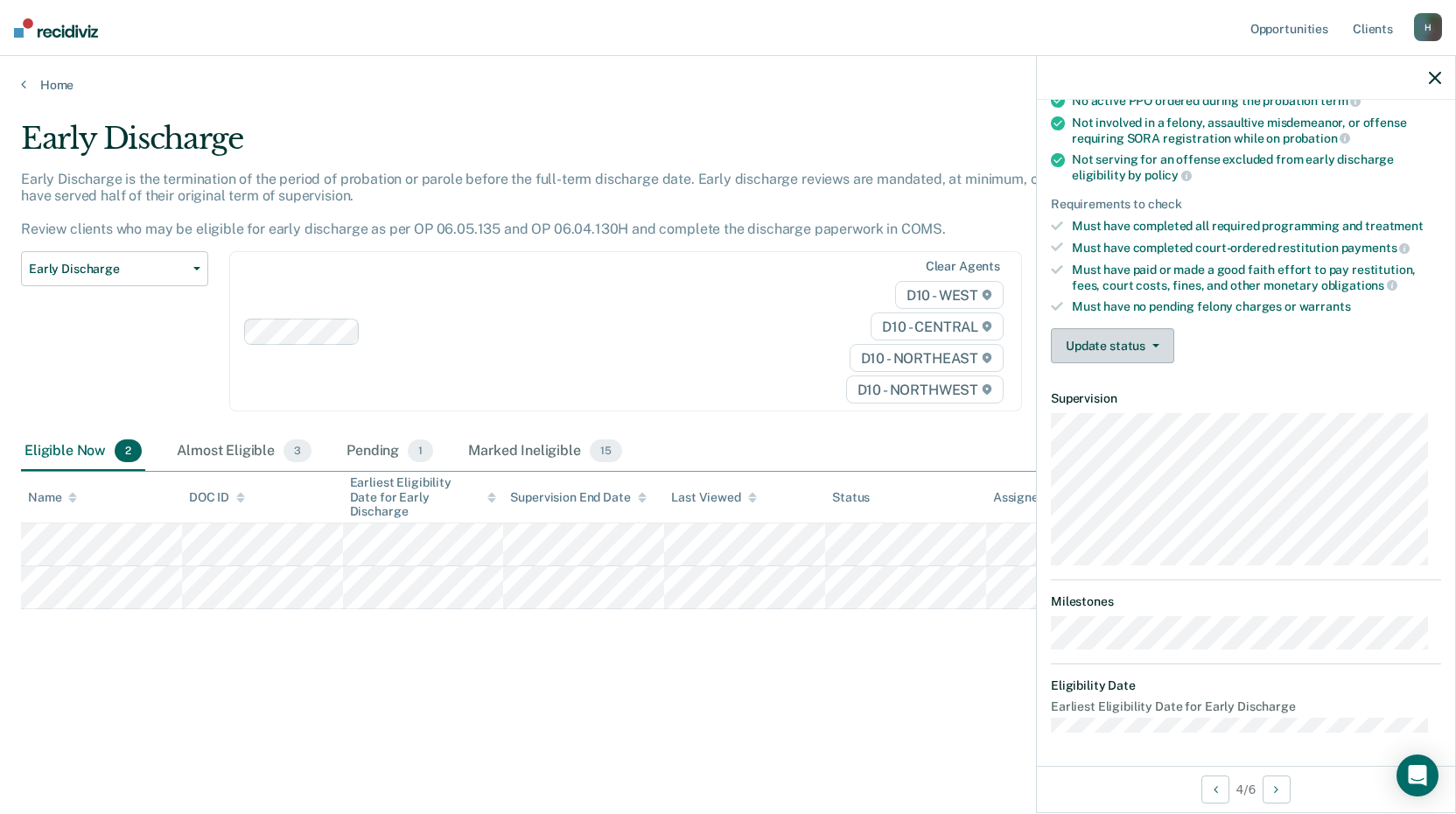
click at [1140, 341] on button "Update status" at bounding box center [1112, 345] width 124 height 35
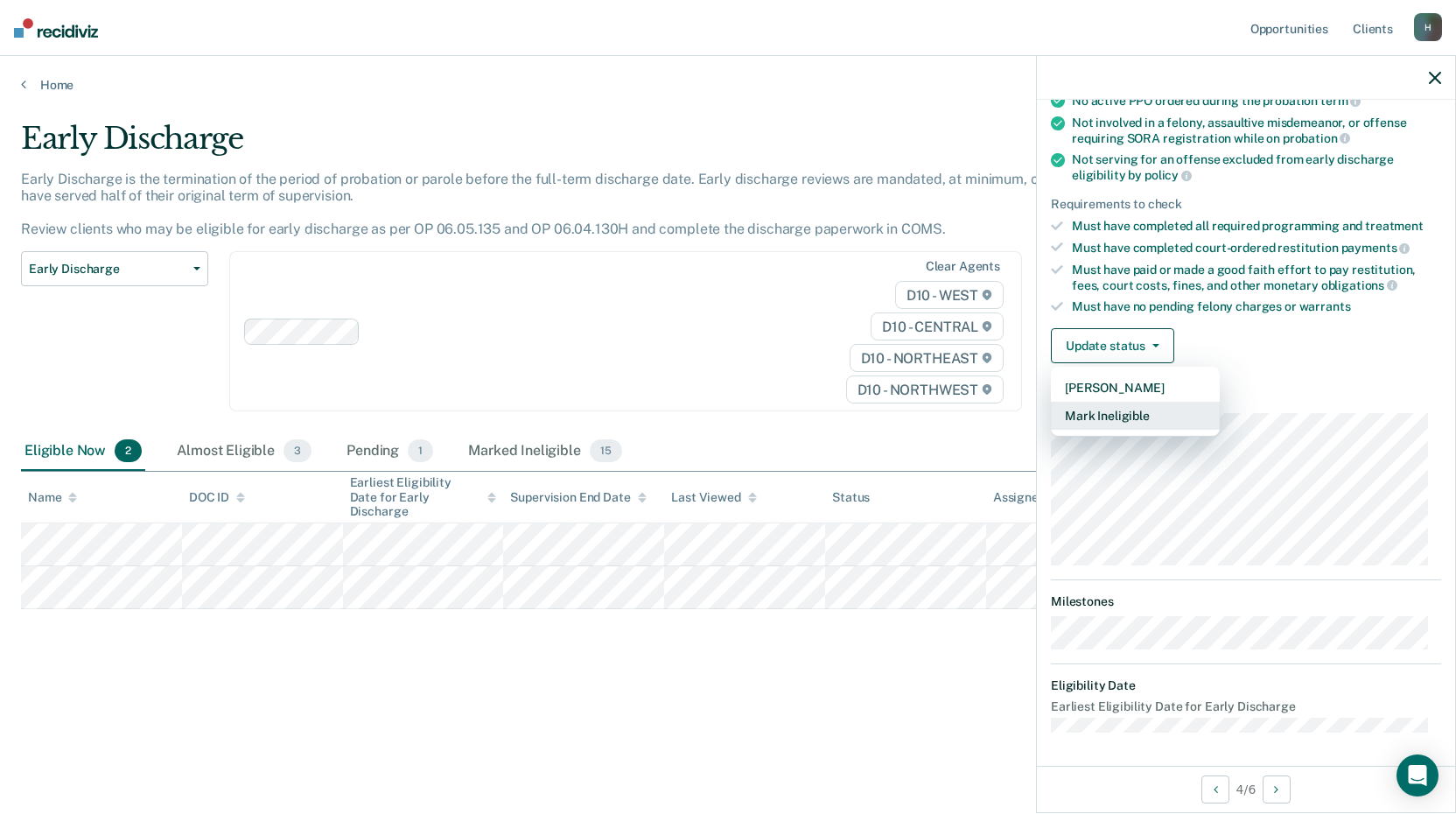
click at [1106, 416] on button "Mark Ineligible" at bounding box center [1134, 415] width 169 height 28
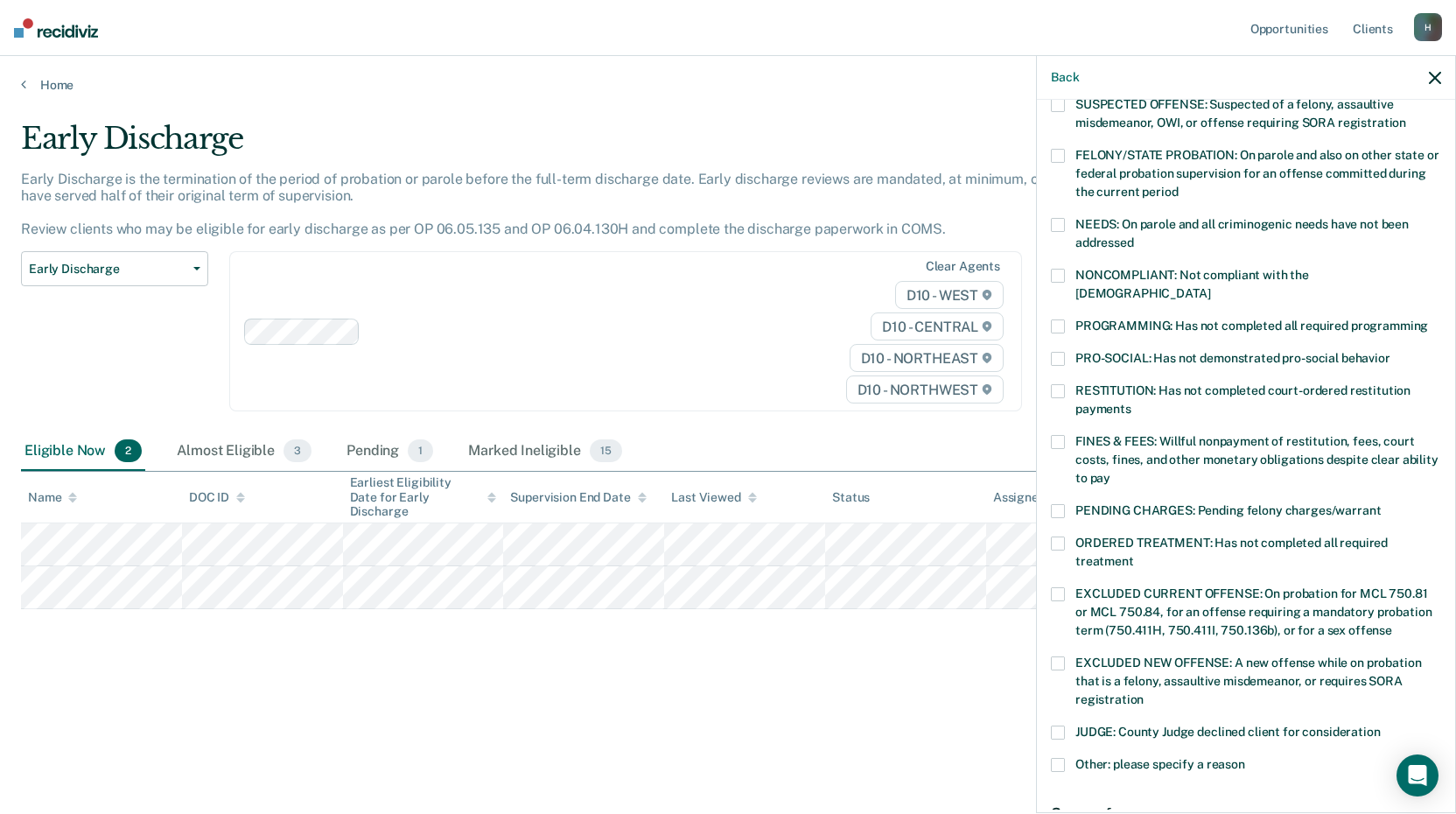
click at [1061, 319] on span at bounding box center [1057, 326] width 14 height 14
click at [1428, 319] on input "PROGRAMMING: Has not completed all required programming" at bounding box center [1428, 319] width 0 height 0
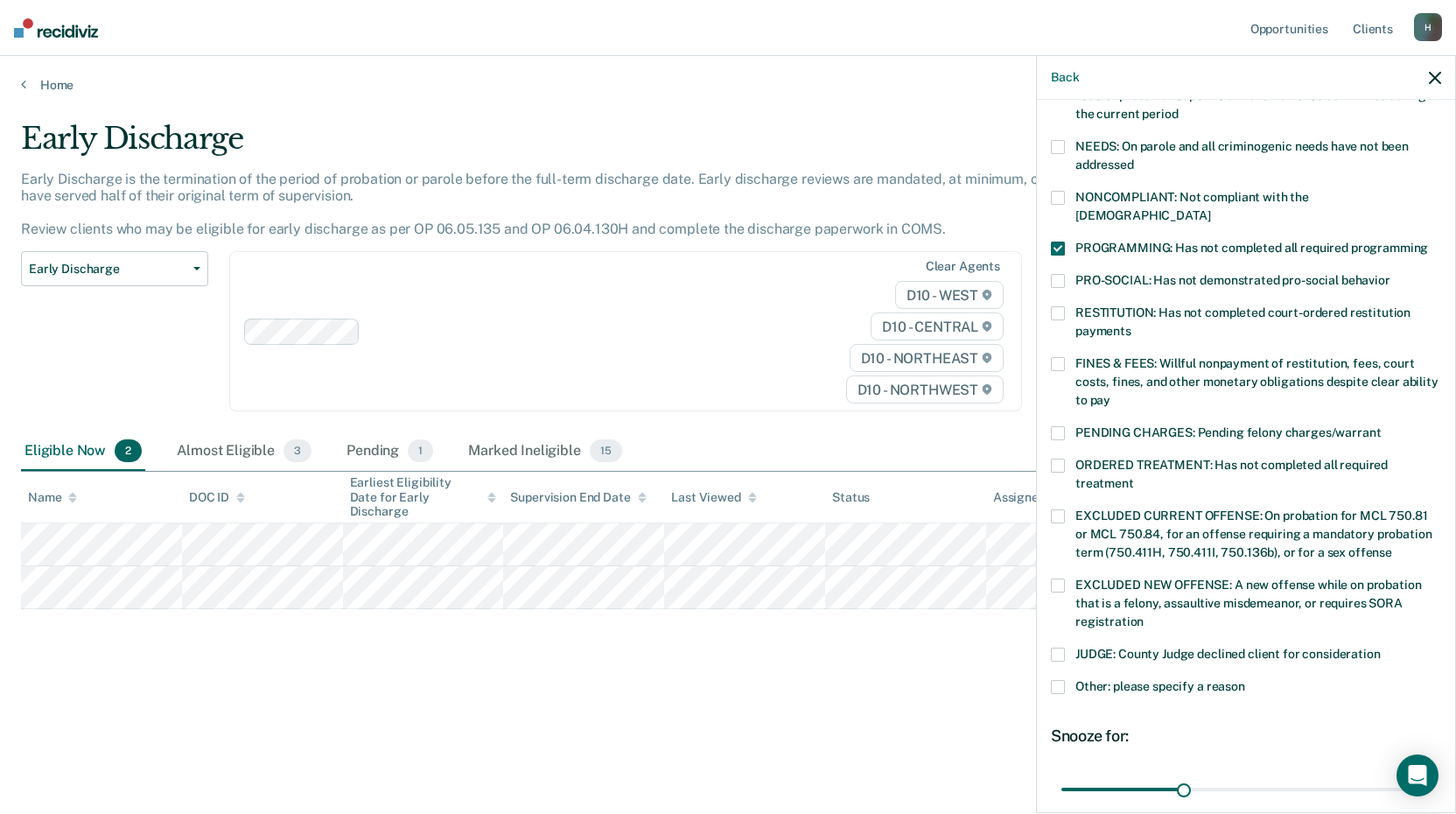
scroll to position [391, 0]
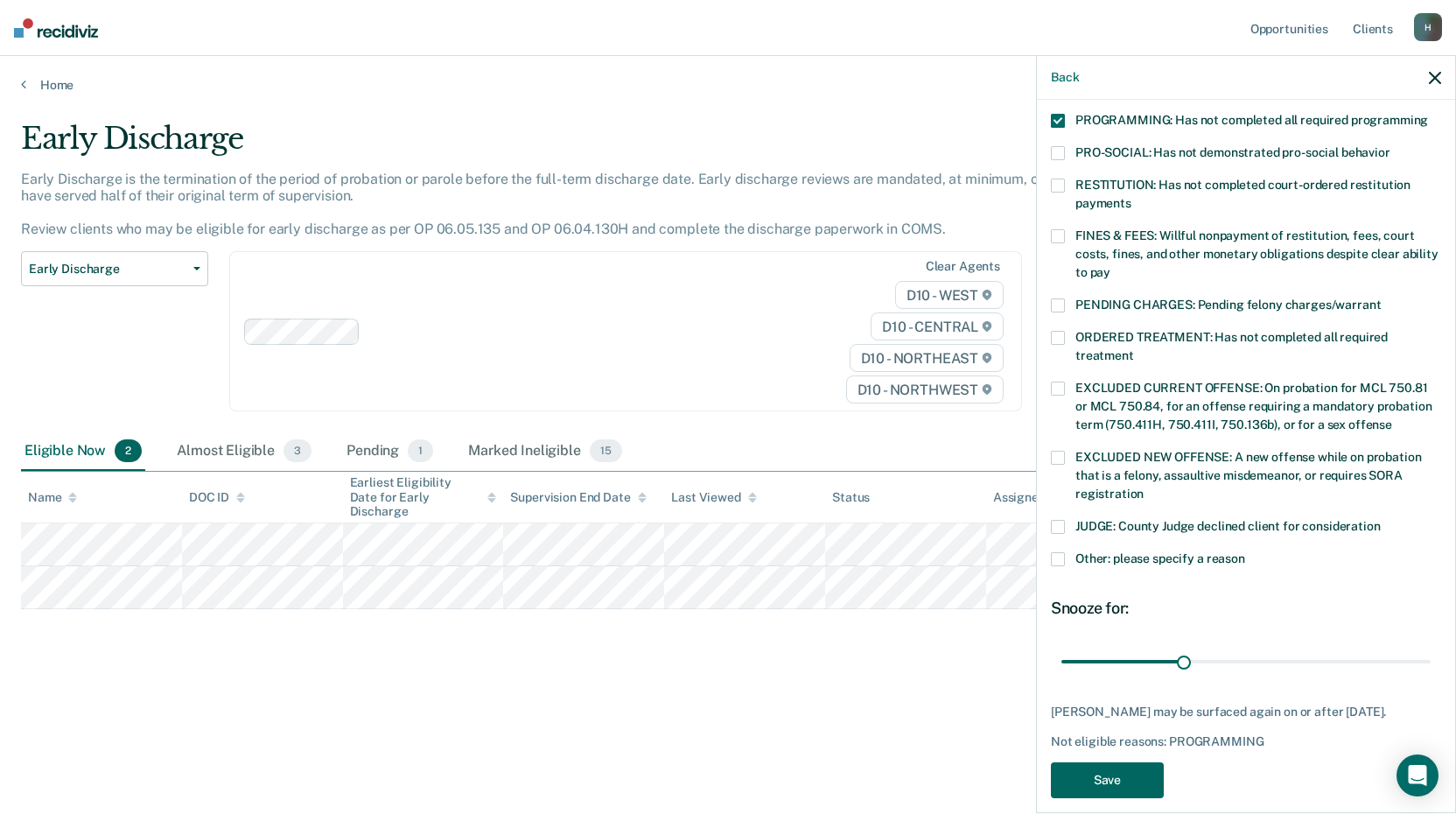
click at [1098, 762] on button "Save" at bounding box center [1106, 780] width 113 height 36
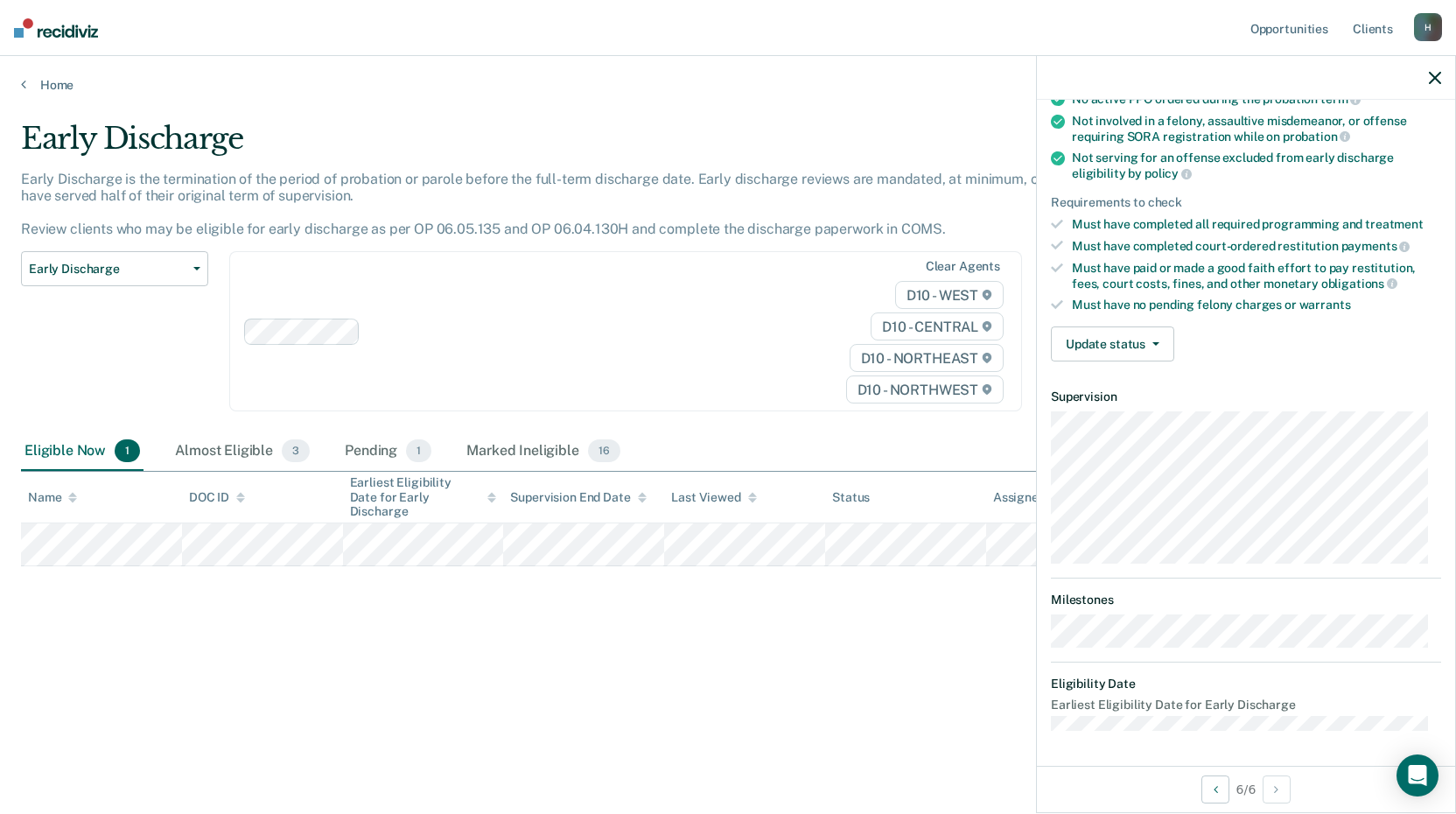
scroll to position [186, 0]
click at [1130, 345] on button "Update status" at bounding box center [1112, 345] width 124 height 35
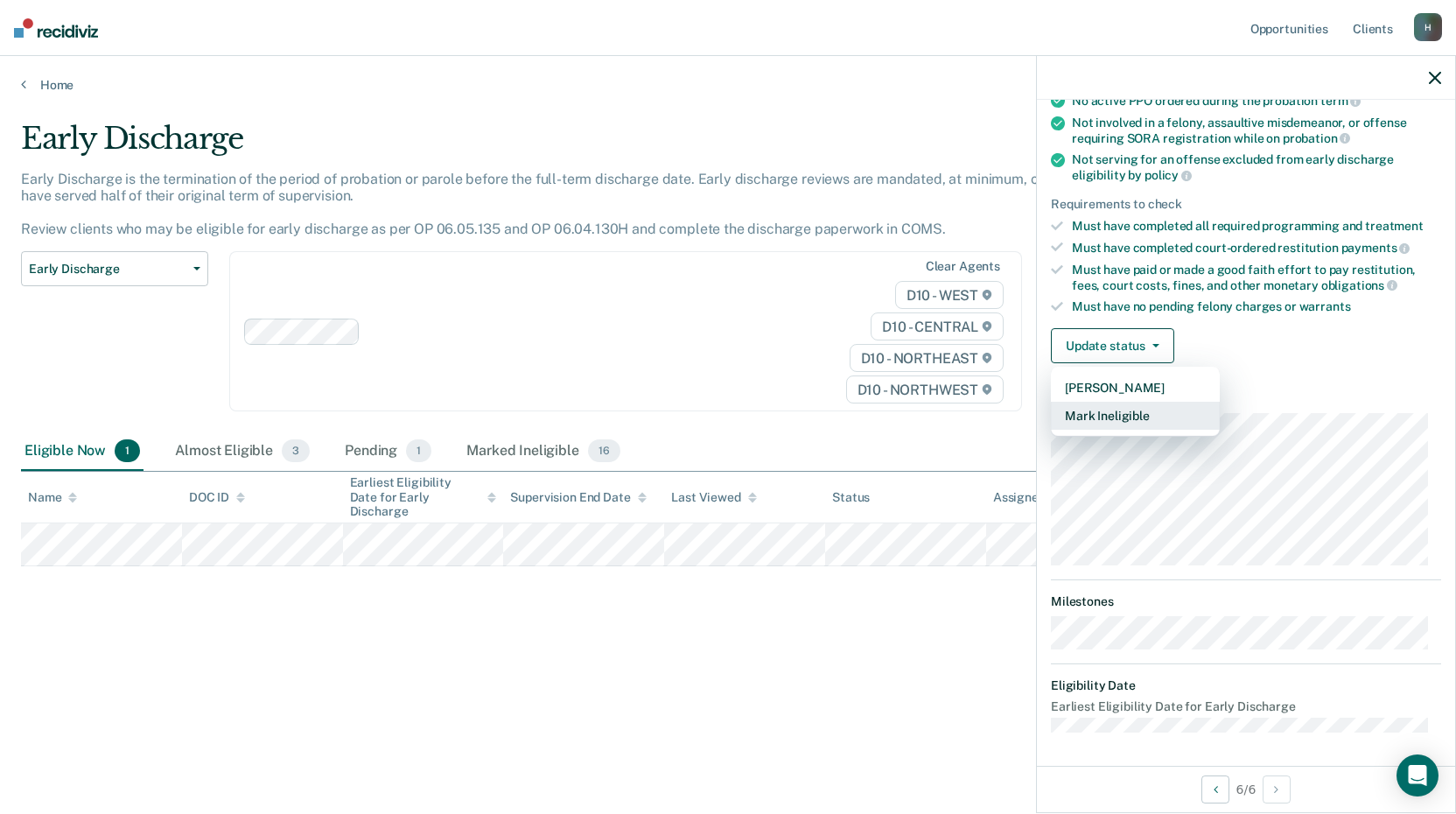
click at [1111, 414] on button "Mark Ineligible" at bounding box center [1134, 415] width 169 height 28
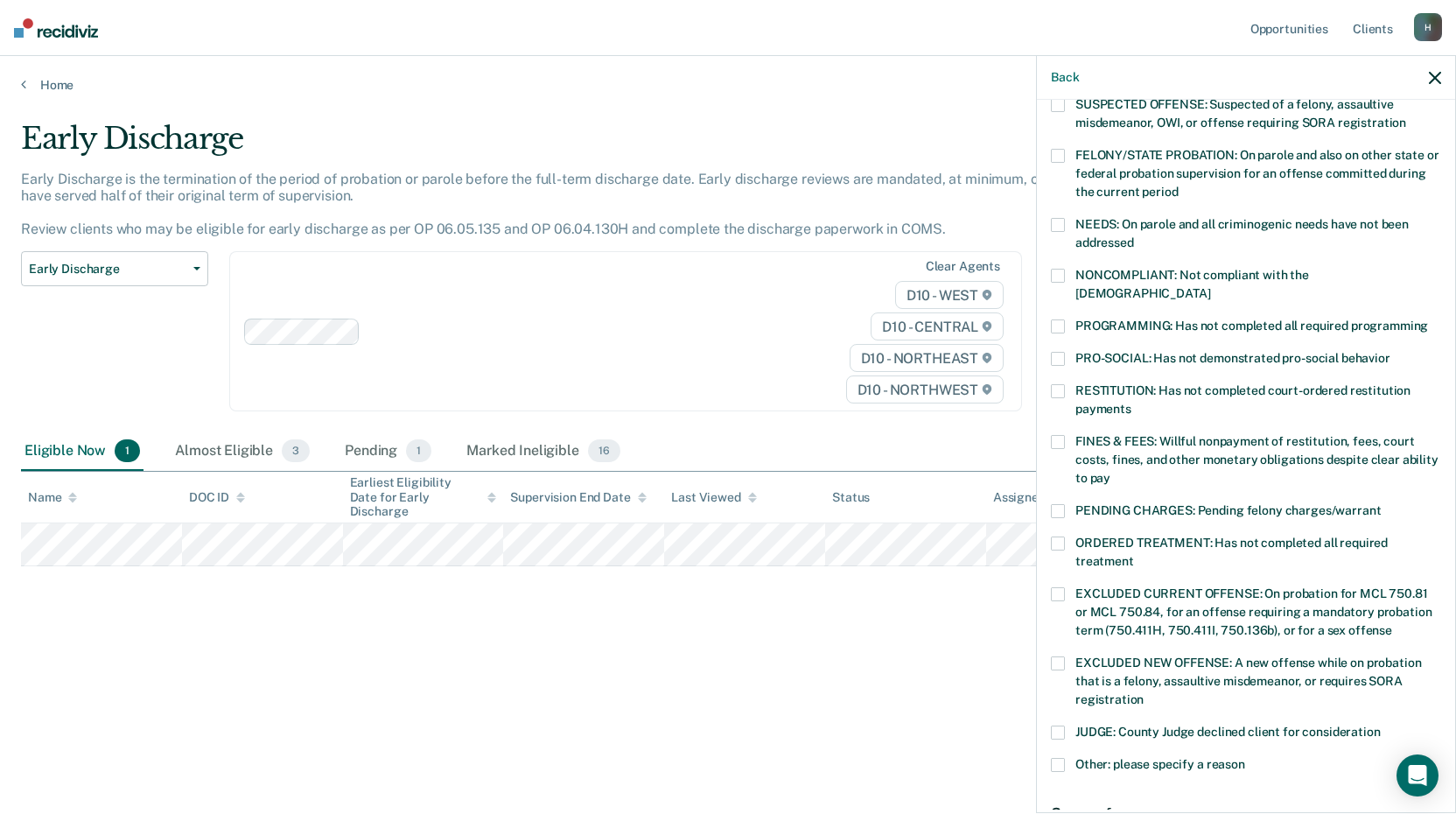
click at [1058, 319] on span at bounding box center [1057, 326] width 14 height 14
click at [1428, 319] on input "PROGRAMMING: Has not completed all required programming" at bounding box center [1428, 319] width 0 height 0
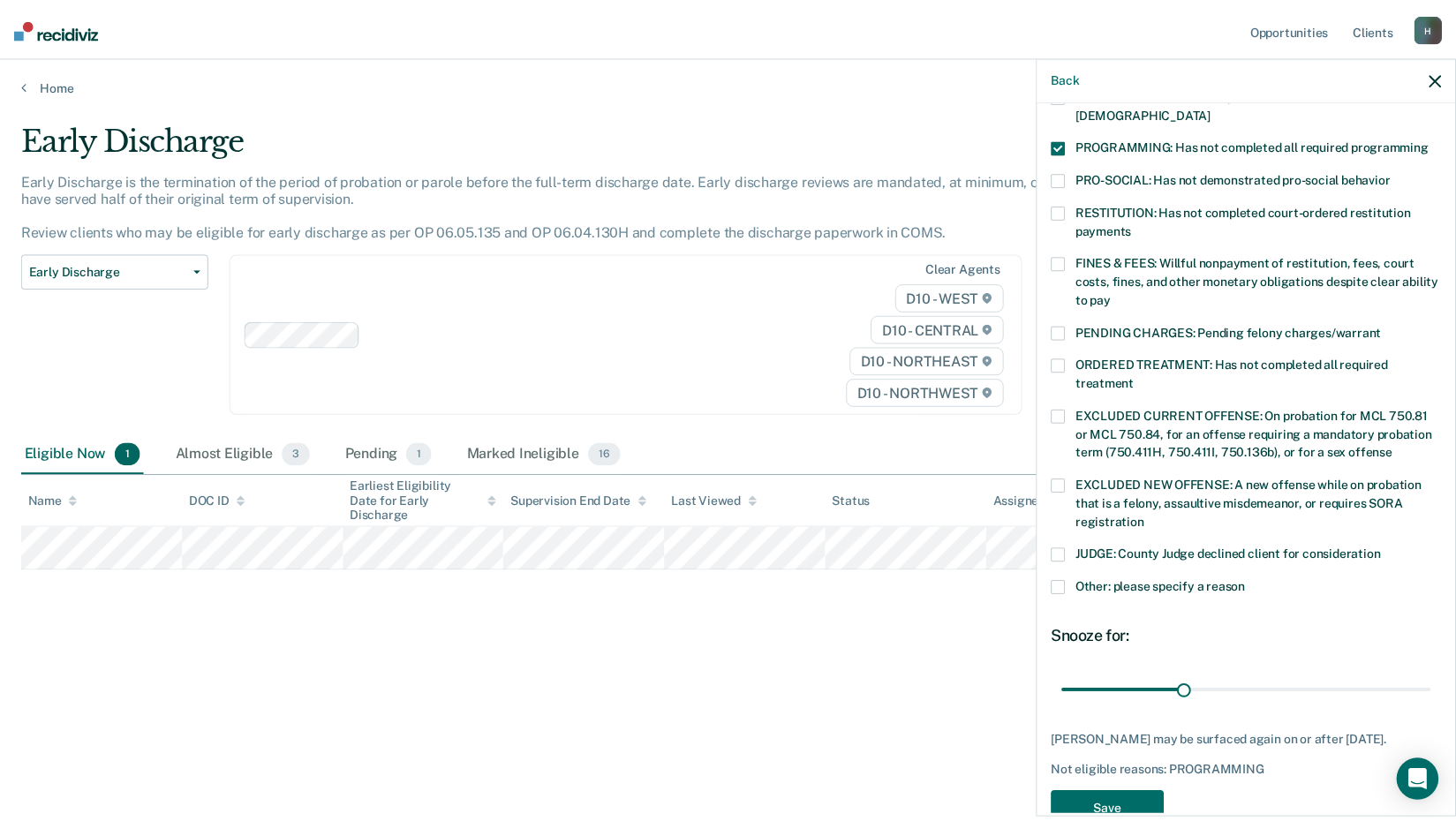
scroll to position [394, 0]
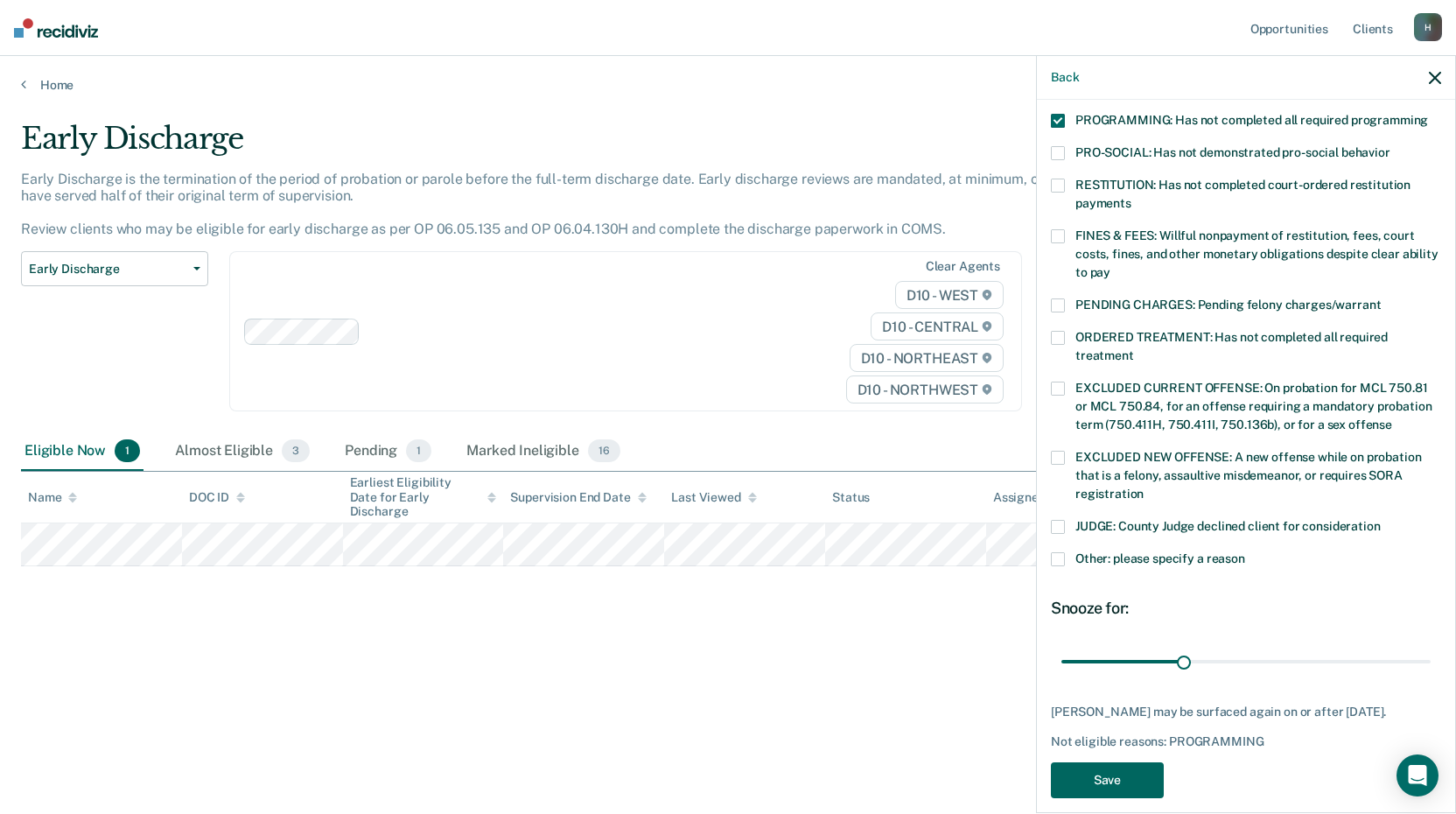
click at [1133, 762] on button "Save" at bounding box center [1106, 780] width 113 height 36
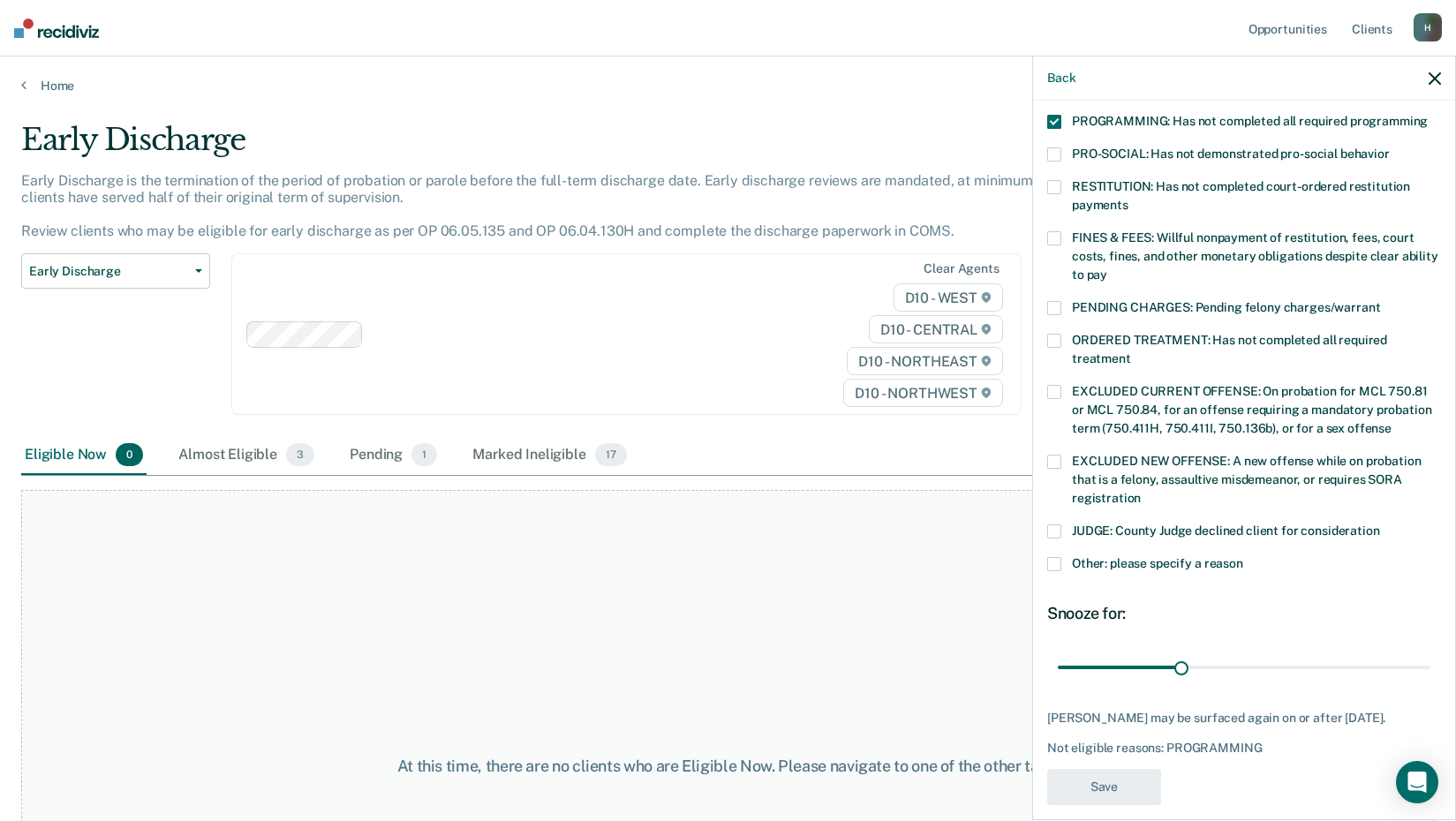
scroll to position [317, 0]
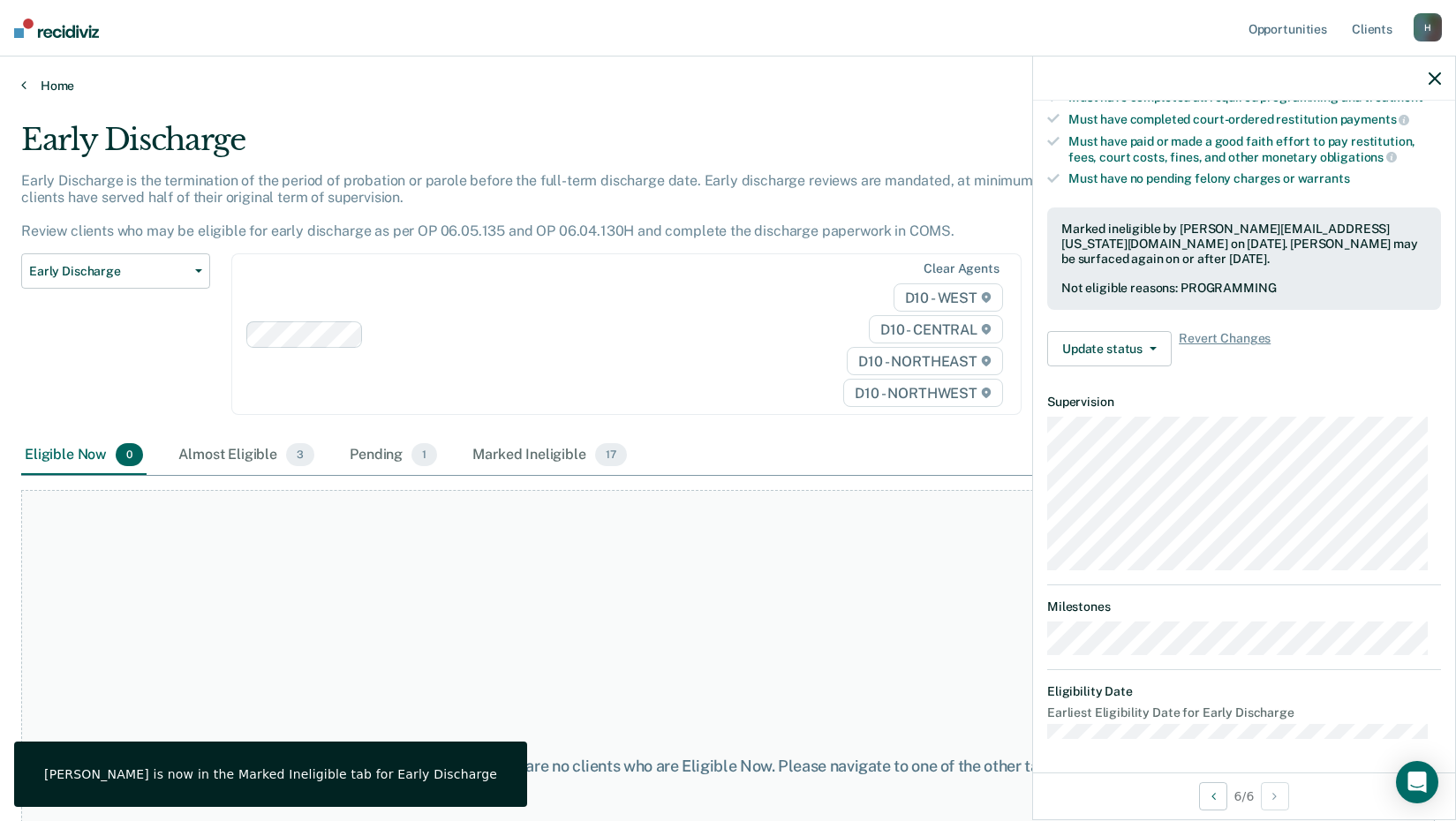
click at [23, 83] on icon at bounding box center [24, 85] width 5 height 14
